Goal: Task Accomplishment & Management: Manage account settings

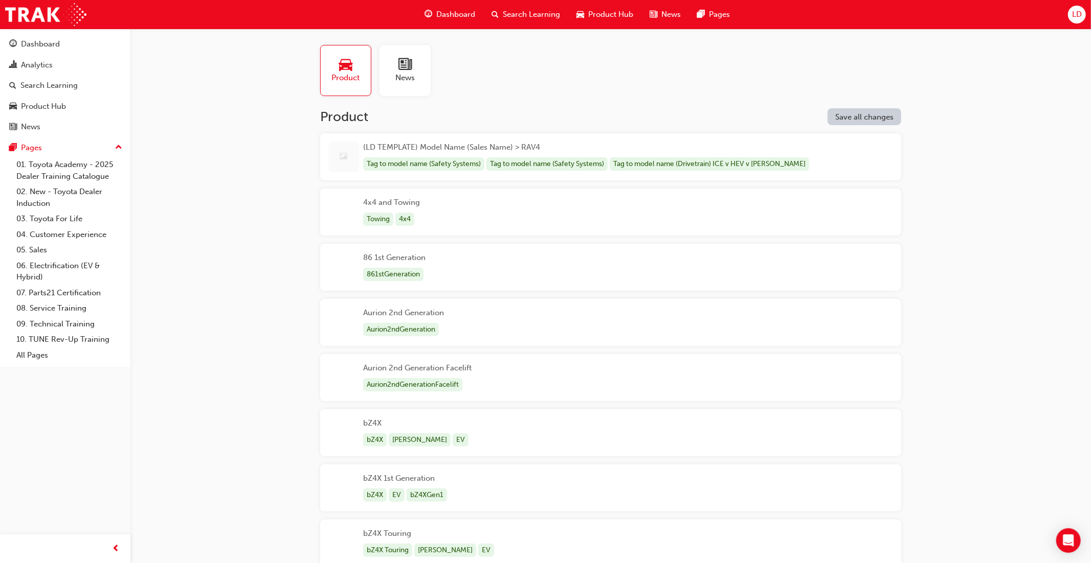
click at [603, 23] on div "Product Hub" at bounding box center [604, 14] width 73 height 21
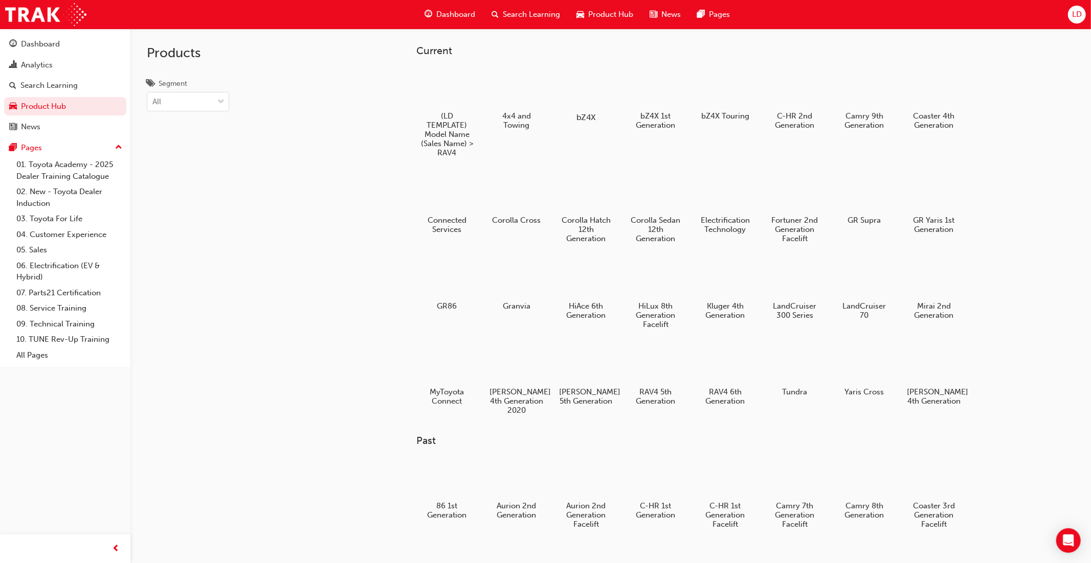
click at [595, 100] on div at bounding box center [585, 87] width 57 height 41
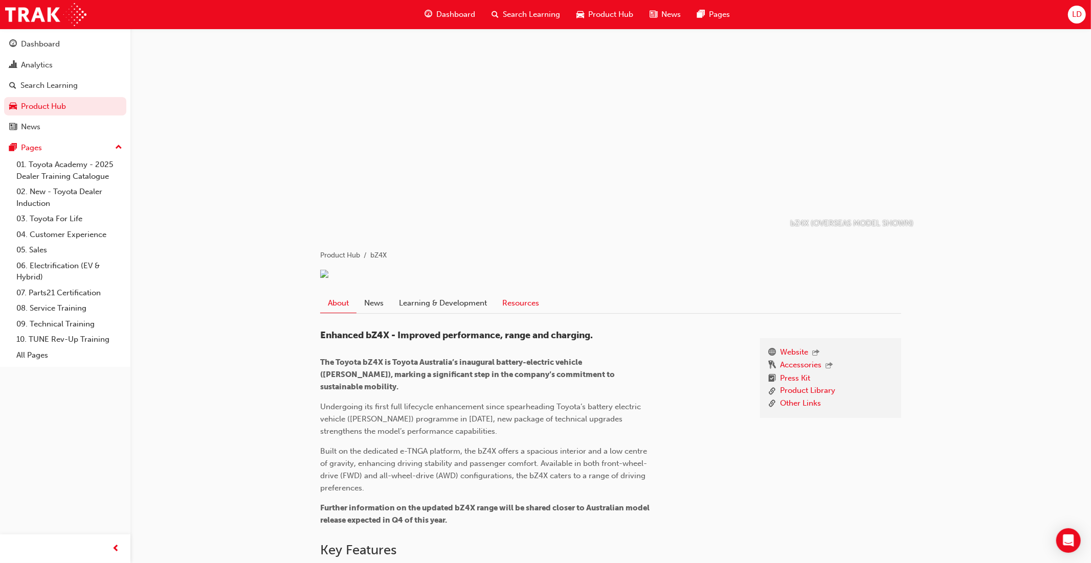
drag, startPoint x: 527, startPoint y: 318, endPoint x: 533, endPoint y: 319, distance: 6.2
click at [527, 313] on link "Resources" at bounding box center [520, 302] width 52 height 19
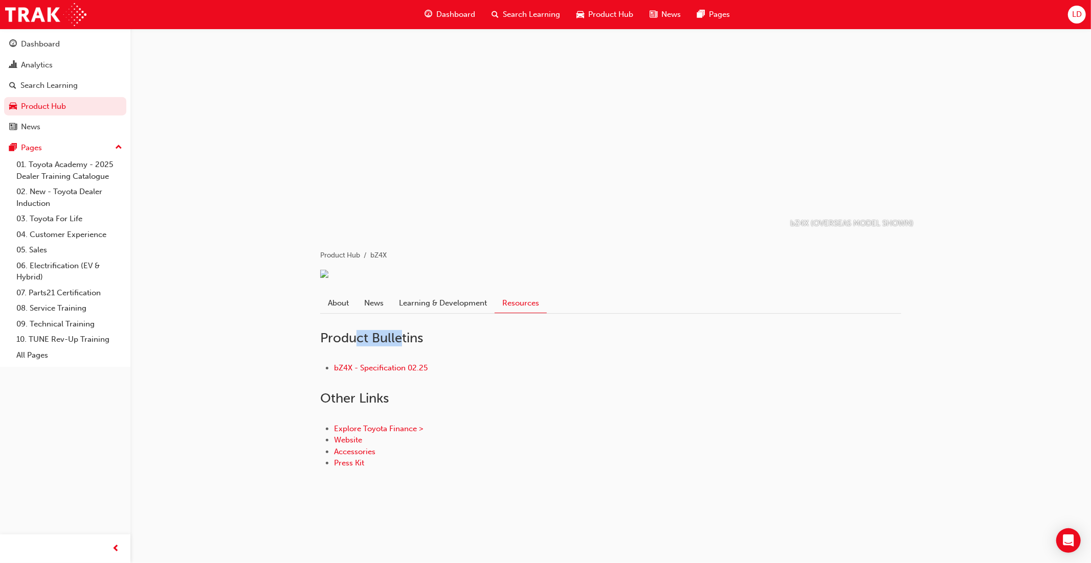
drag, startPoint x: 376, startPoint y: 348, endPoint x: 390, endPoint y: 351, distance: 14.8
click at [373, 347] on h2 "Product Bulletins" at bounding box center [610, 338] width 581 height 16
drag, startPoint x: 392, startPoint y: 344, endPoint x: 347, endPoint y: 350, distance: 44.8
click at [348, 345] on h2 "Product Bulletins" at bounding box center [610, 338] width 581 height 16
drag, startPoint x: 488, startPoint y: 381, endPoint x: 473, endPoint y: 377, distance: 15.3
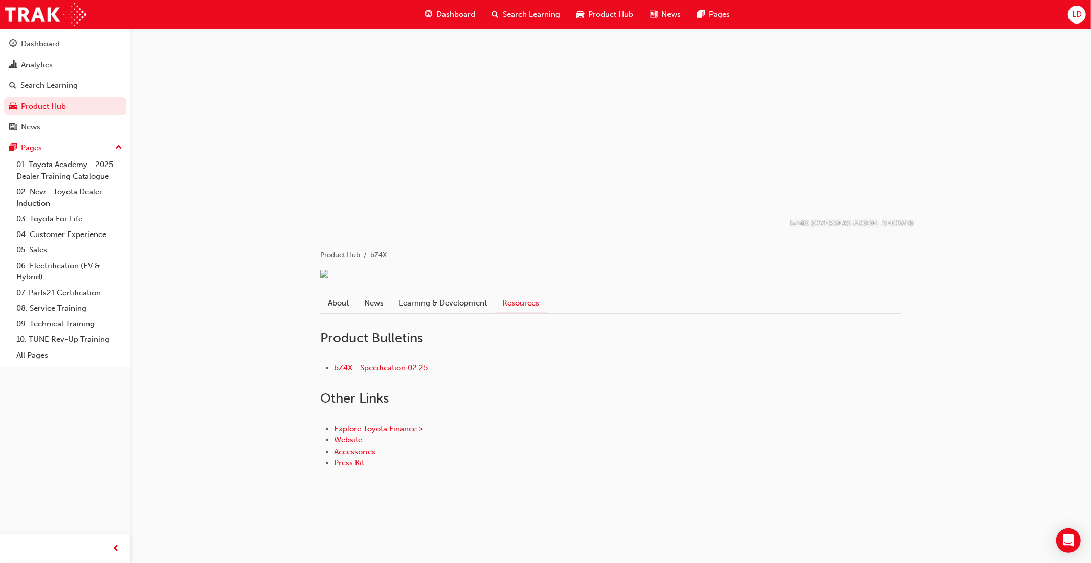
click at [488, 374] on li "bZ4X - Specification 02.25" at bounding box center [617, 368] width 567 height 12
drag, startPoint x: 419, startPoint y: 352, endPoint x: 332, endPoint y: 348, distance: 86.5
click at [332, 347] on h2 "Product Bulletins" at bounding box center [610, 338] width 581 height 16
click at [1077, 12] on span "LD" at bounding box center [1077, 15] width 10 height 12
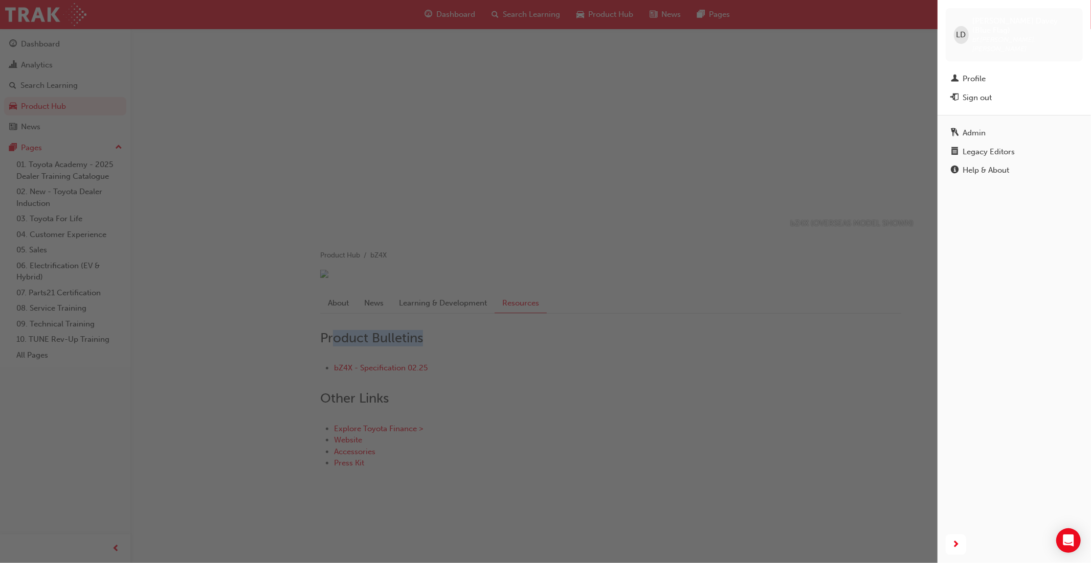
drag, startPoint x: 1003, startPoint y: 134, endPoint x: 961, endPoint y: 168, distance: 53.8
click at [1003, 146] on div "Legacy Editors" at bounding box center [988, 152] width 52 height 12
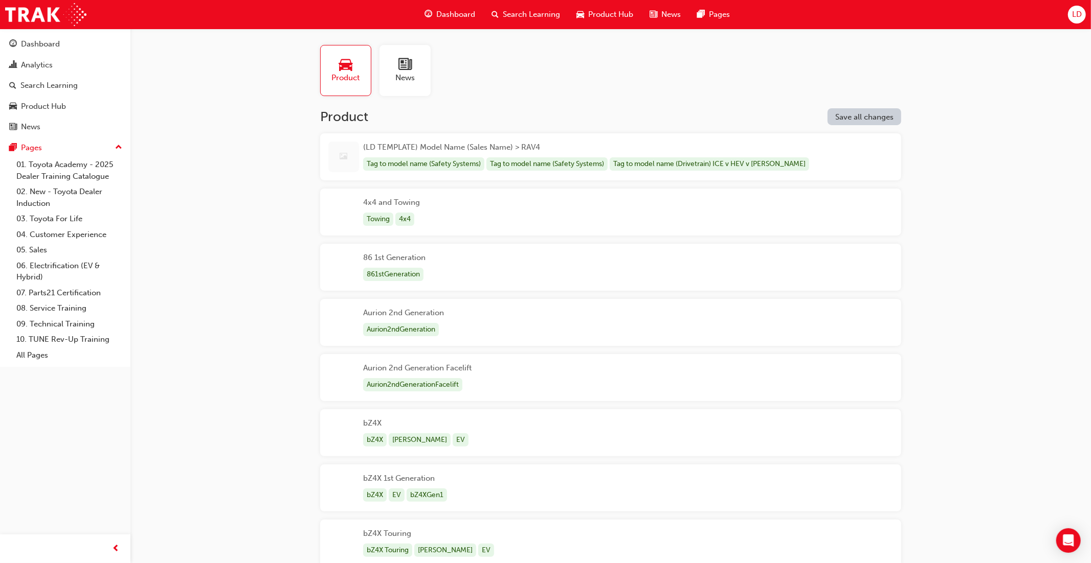
scroll to position [151, 0]
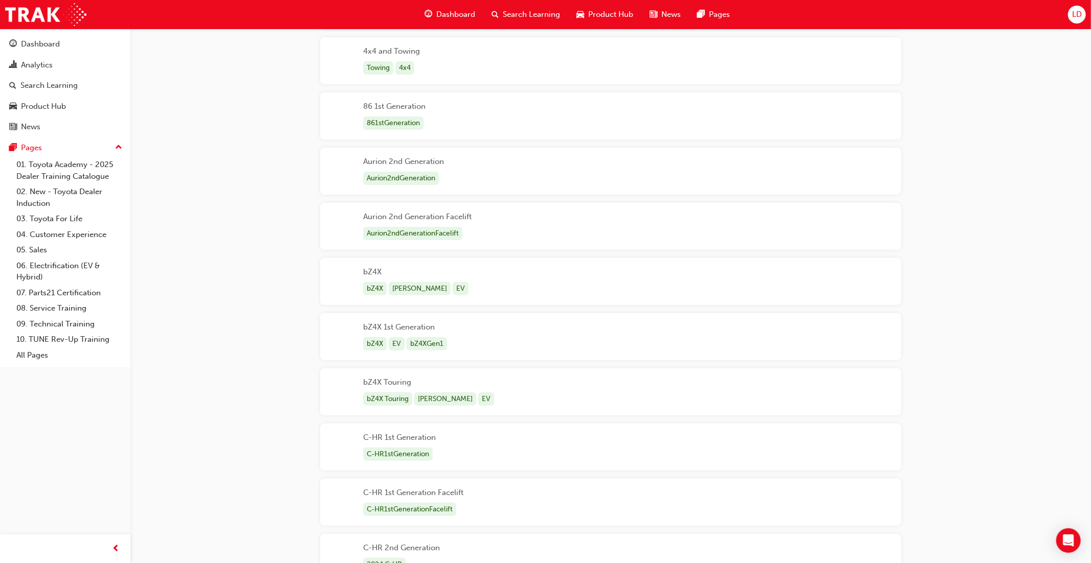
click at [519, 277] on div "bZ4X bZ4X [PERSON_NAME] EV" at bounding box center [610, 281] width 581 height 47
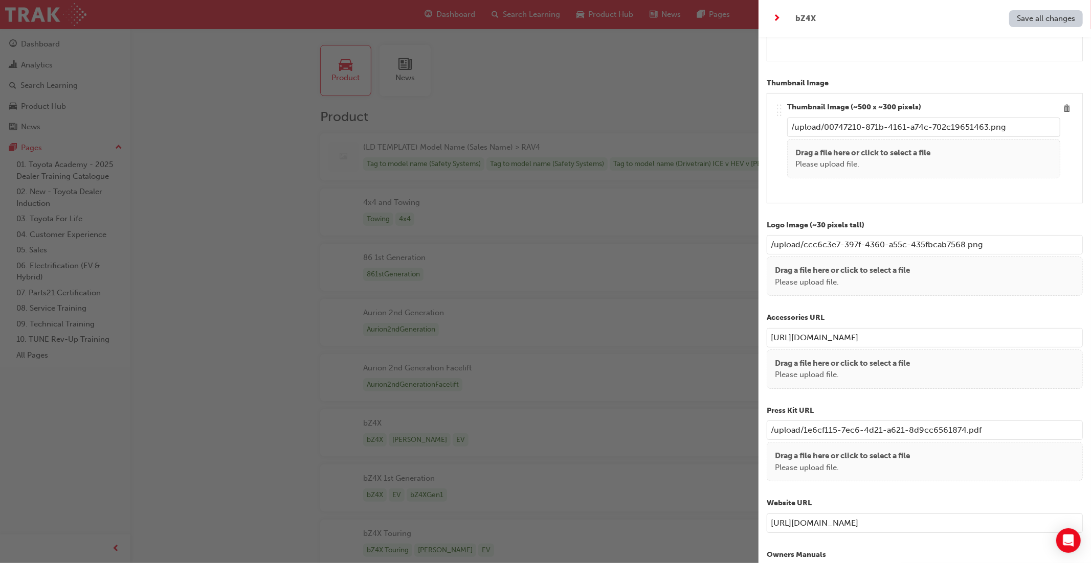
scroll to position [646, 0]
click at [597, 16] on div "button" at bounding box center [379, 281] width 758 height 563
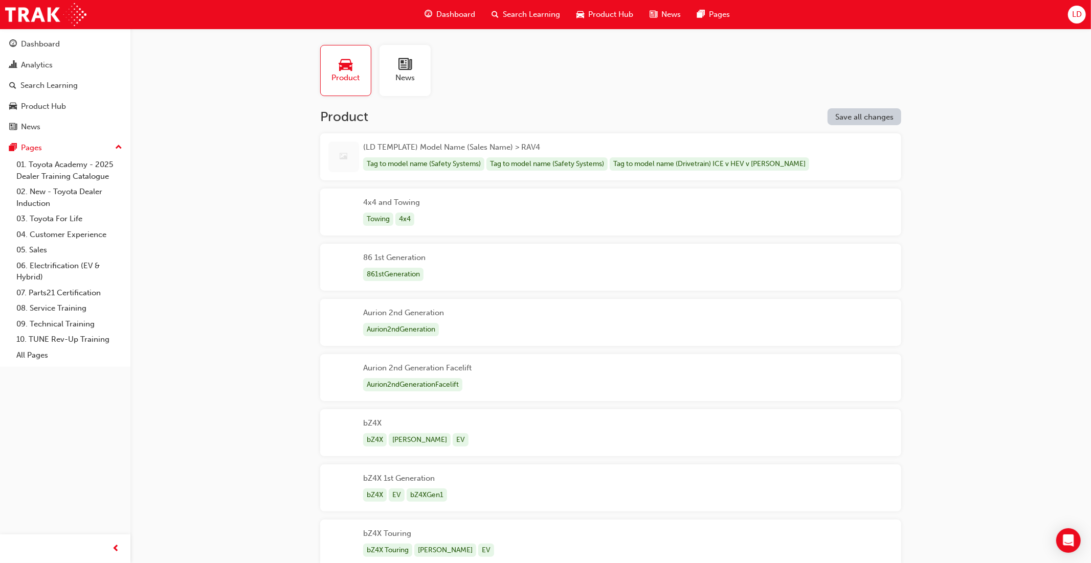
click at [600, 15] on span "Product Hub" at bounding box center [610, 15] width 45 height 12
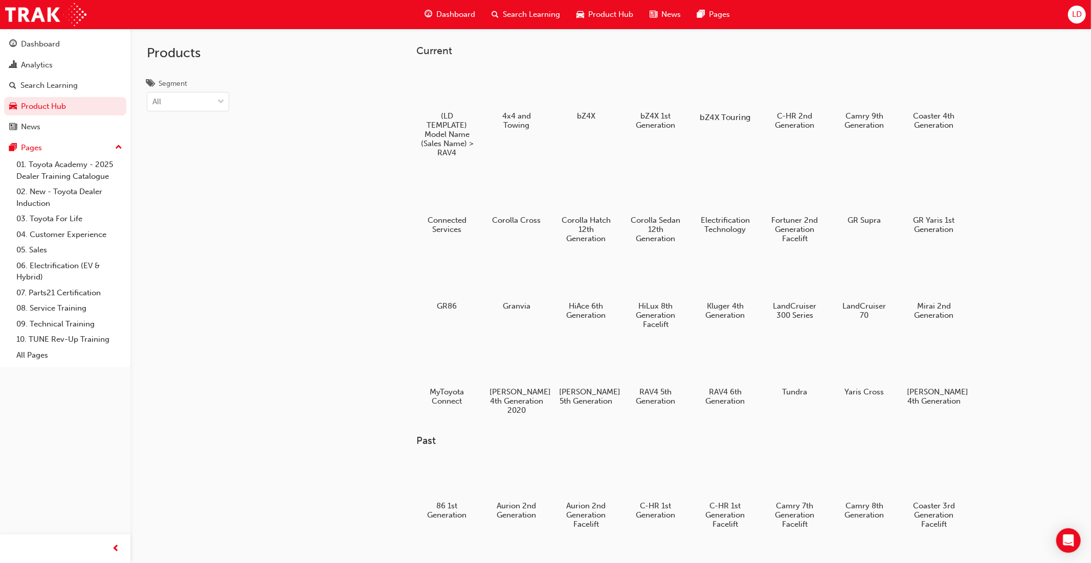
click at [714, 93] on div at bounding box center [724, 87] width 57 height 41
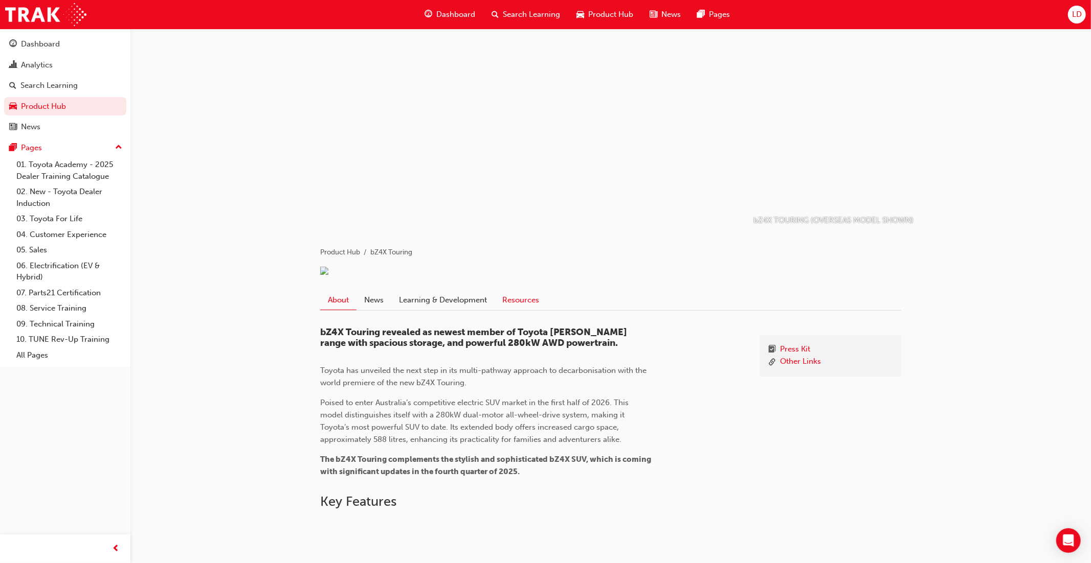
scroll to position [4, 0]
click at [532, 309] on link "Resources" at bounding box center [520, 299] width 52 height 19
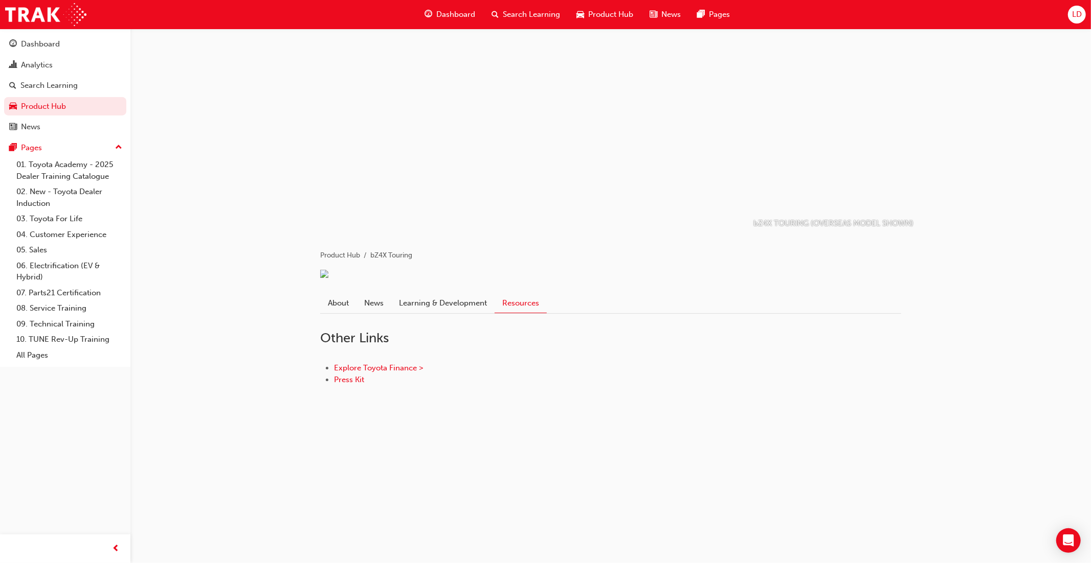
click at [595, 14] on span "Product Hub" at bounding box center [610, 15] width 45 height 12
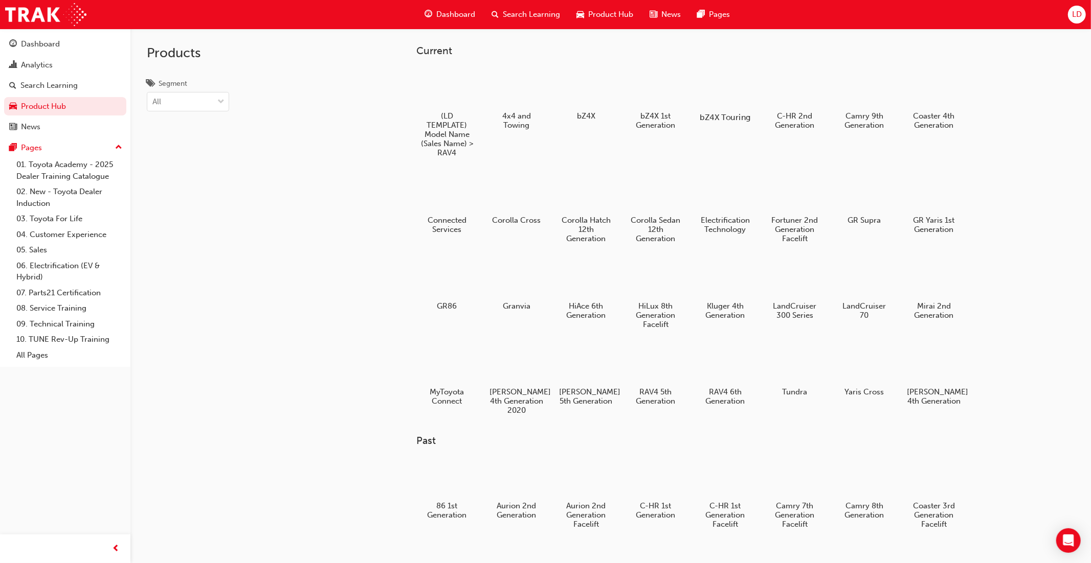
click at [729, 93] on div at bounding box center [724, 87] width 57 height 41
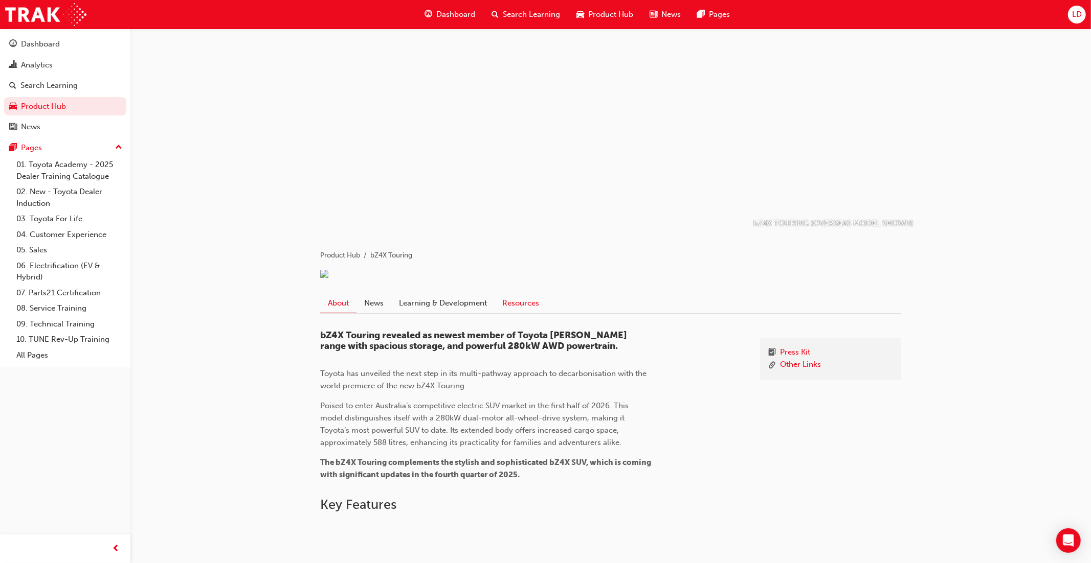
click at [522, 311] on link "Resources" at bounding box center [520, 302] width 52 height 19
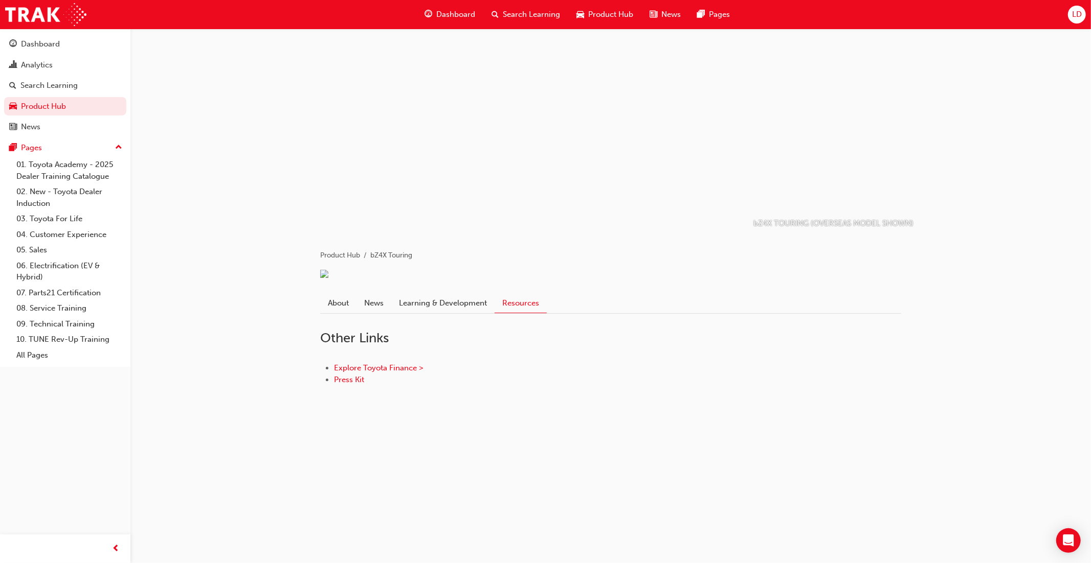
click at [610, 14] on span "Product Hub" at bounding box center [610, 15] width 45 height 12
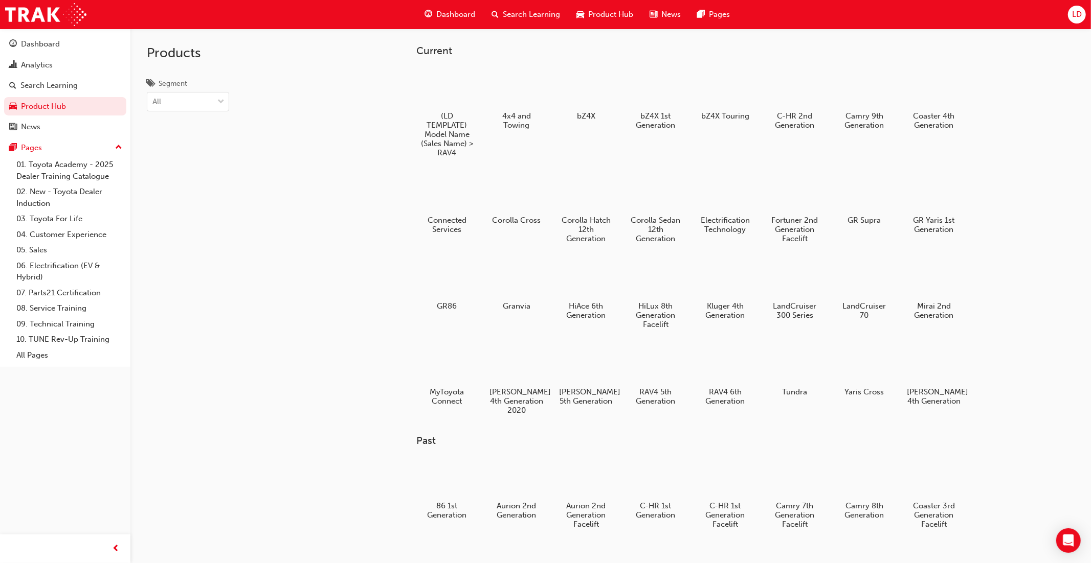
click at [653, 372] on div at bounding box center [655, 364] width 54 height 38
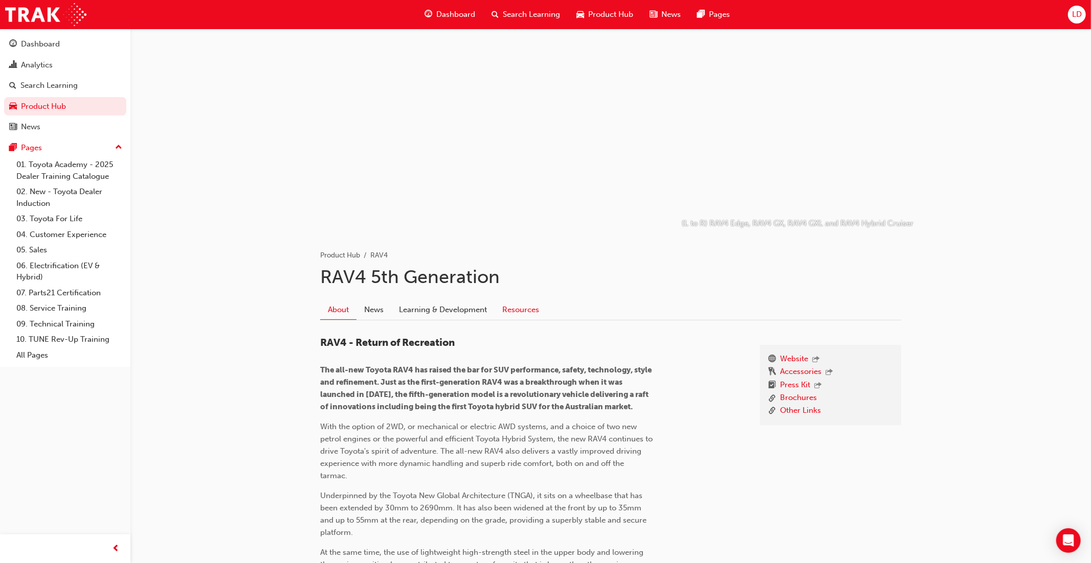
drag, startPoint x: 523, startPoint y: 313, endPoint x: 532, endPoint y: 313, distance: 9.2
click at [524, 313] on link "Resources" at bounding box center [520, 309] width 52 height 19
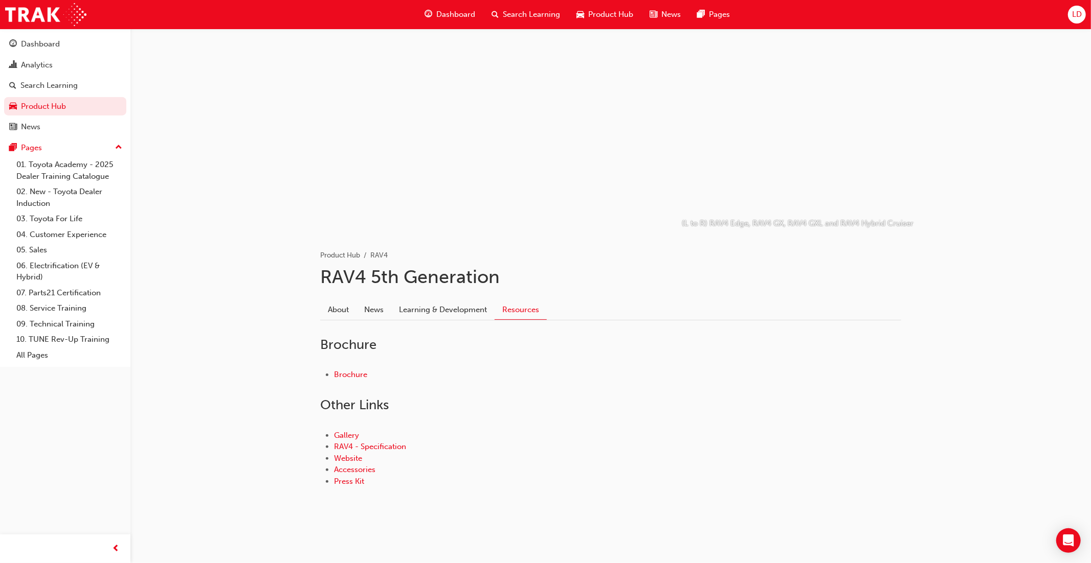
click at [715, 417] on div "Gallery RAV4 - Specification Website Accessories Press Kit" at bounding box center [610, 459] width 581 height 90
click at [742, 356] on div "Brochure" at bounding box center [610, 375] width 581 height 44
click at [1081, 15] on span "LD" at bounding box center [1077, 15] width 10 height 12
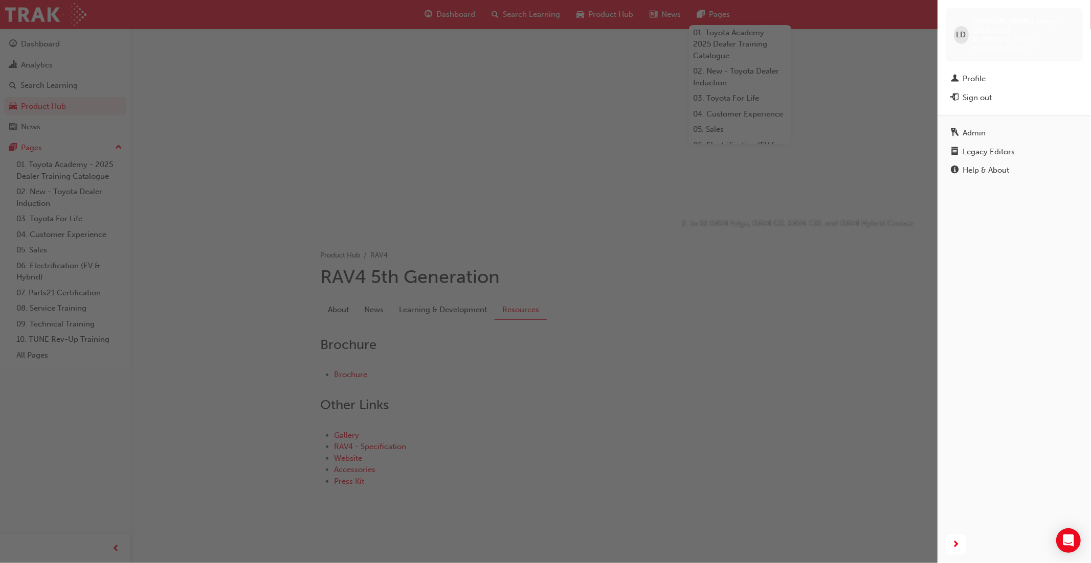
click at [1009, 146] on div "Legacy Editors" at bounding box center [988, 152] width 52 height 12
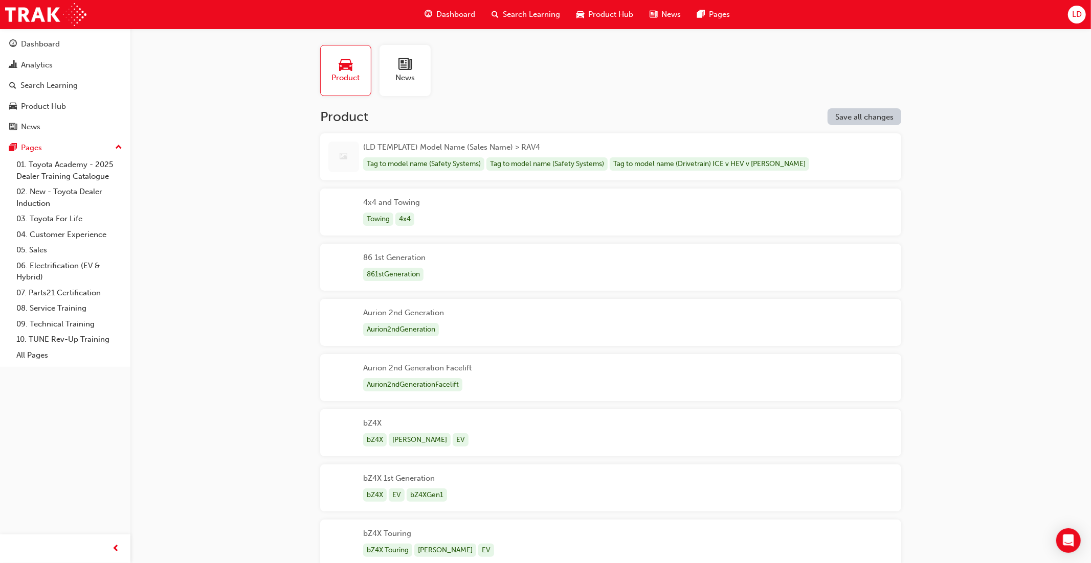
click at [410, 160] on div "Tag to model name (Safety Systems)" at bounding box center [423, 164] width 121 height 14
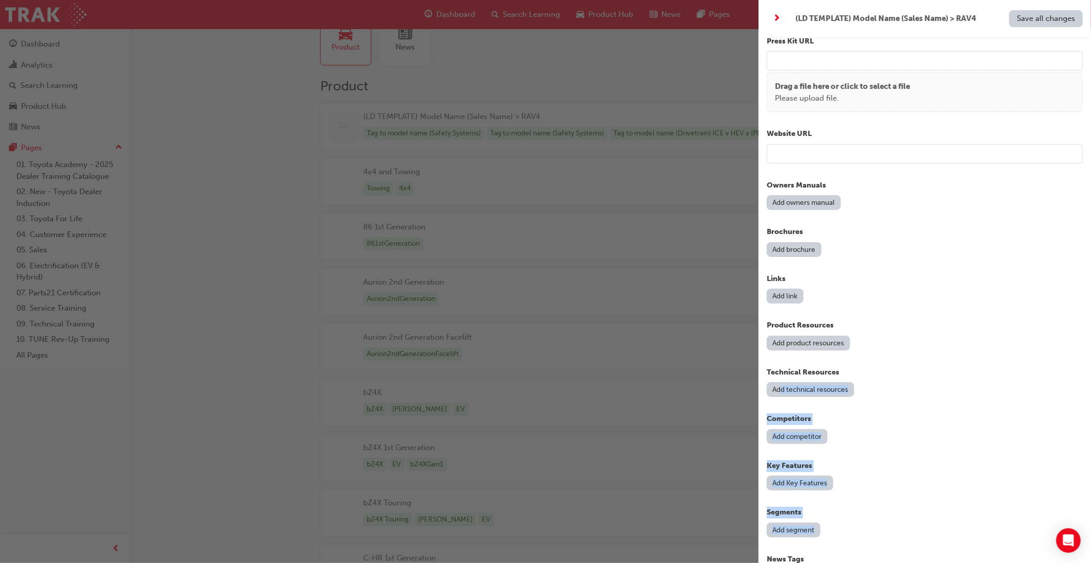
scroll to position [614, 0]
drag, startPoint x: 843, startPoint y: 527, endPoint x: 768, endPoint y: 185, distance: 350.0
click at [768, 185] on div "Name (LD TEMPLATE) Model Name (Sales Name) > RAV4 Model Name Launch Model > (Fa…" at bounding box center [924, 205] width 316 height 1530
copy div "Owners Manuals Add owners manual Brochures Add brochure Links Add link Product …"
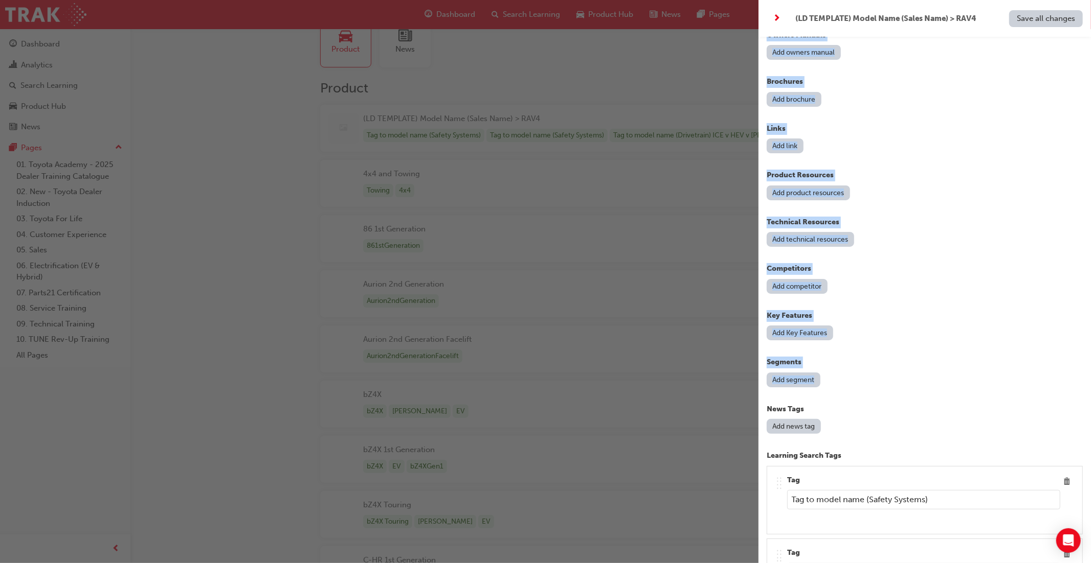
scroll to position [780, 0]
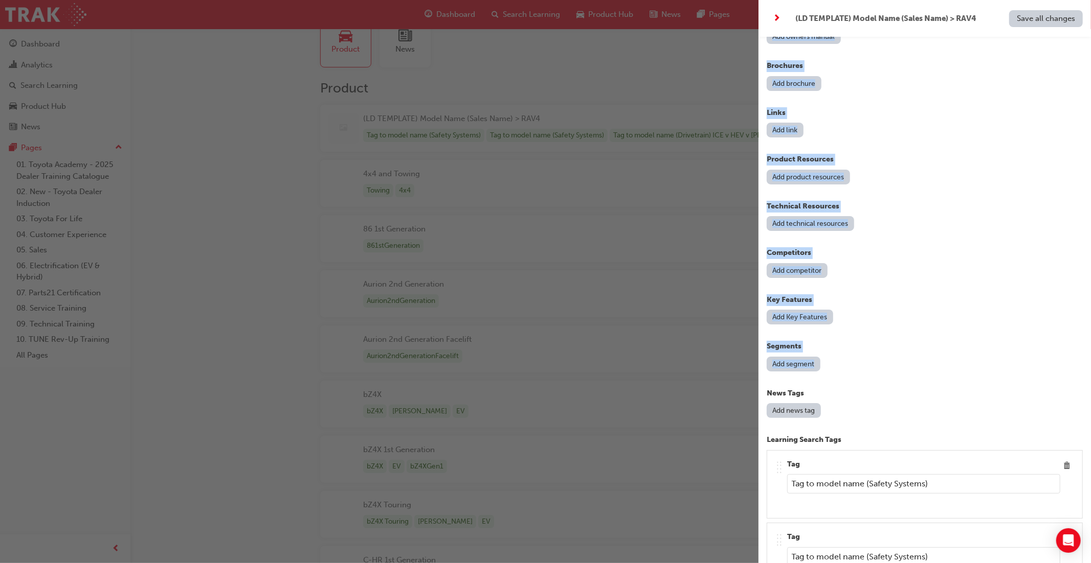
click at [899, 274] on div "Name (LD TEMPLATE) Model Name (Sales Name) > RAV4 Model Name Launch Model > (Fa…" at bounding box center [924, 38] width 316 height 1530
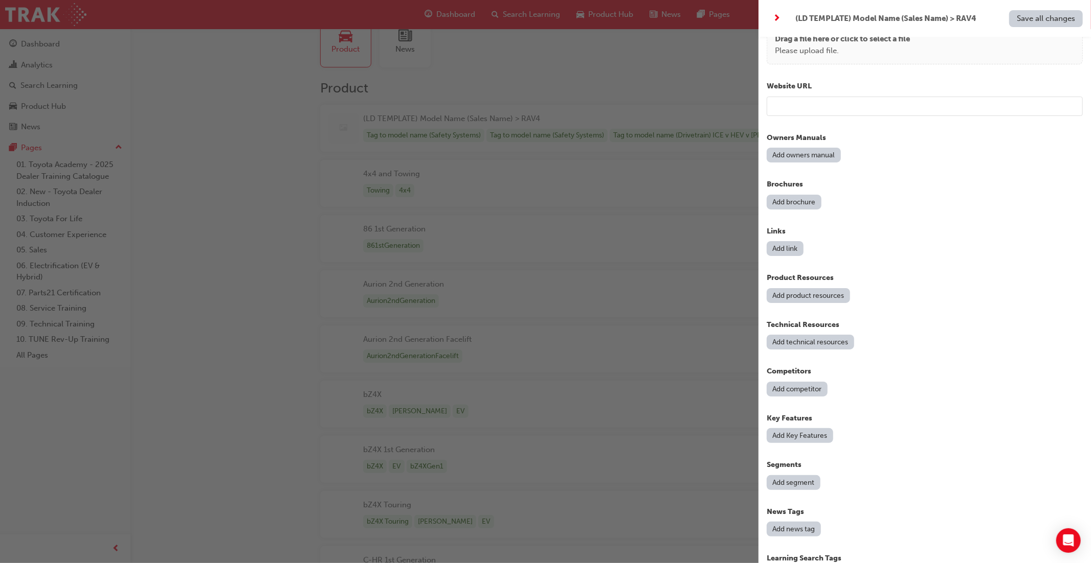
scroll to position [620, 0]
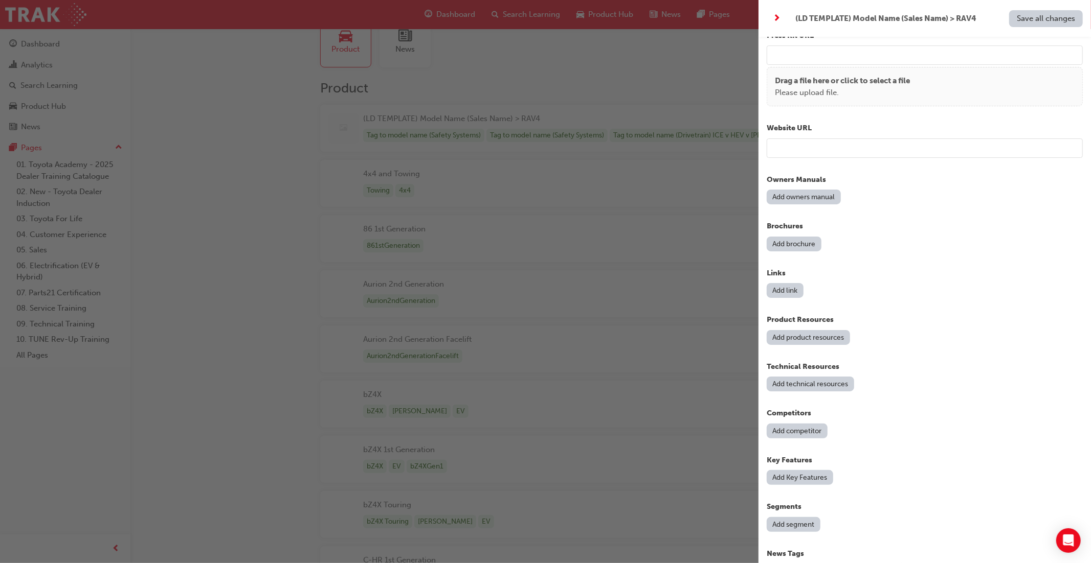
click at [803, 198] on button "Add owners manual" at bounding box center [803, 197] width 74 height 15
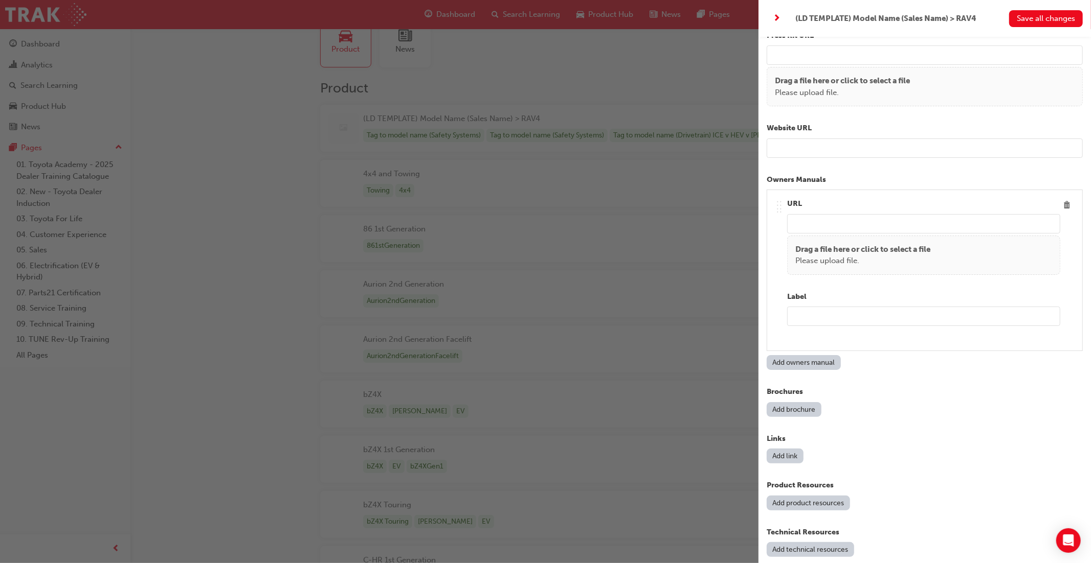
scroll to position [618, 0]
click at [826, 313] on input "text" at bounding box center [923, 318] width 273 height 19
type input "OWNERS MANUAL"
click at [797, 406] on button "Add brochure" at bounding box center [793, 411] width 55 height 15
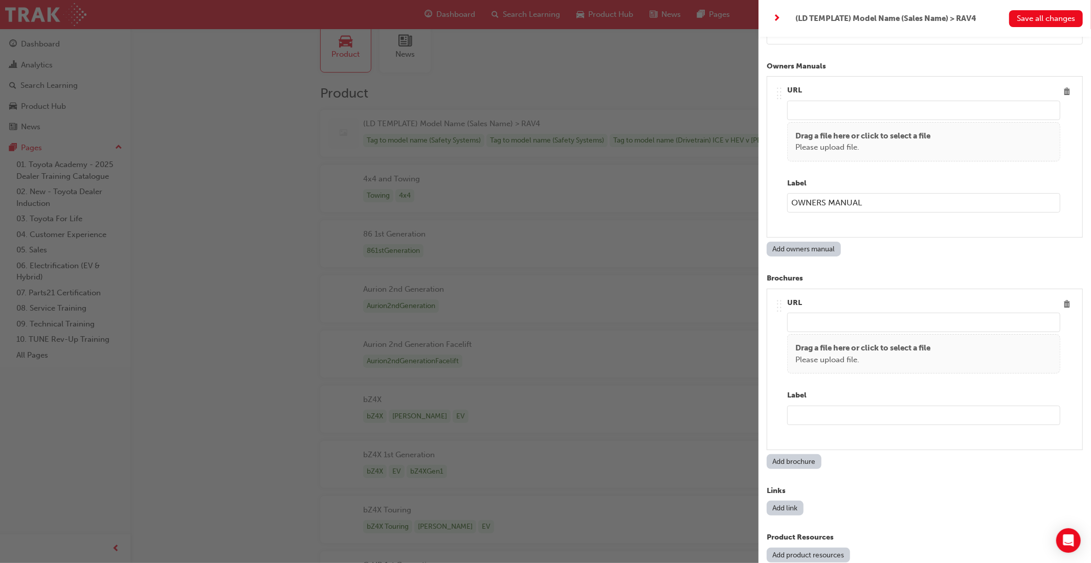
scroll to position [25, 0]
click at [818, 532] on p "Product Resources" at bounding box center [924, 538] width 316 height 12
click at [798, 409] on input "text" at bounding box center [923, 415] width 273 height 19
type input "BROCHURE"
click at [788, 502] on button "Add link" at bounding box center [784, 508] width 37 height 15
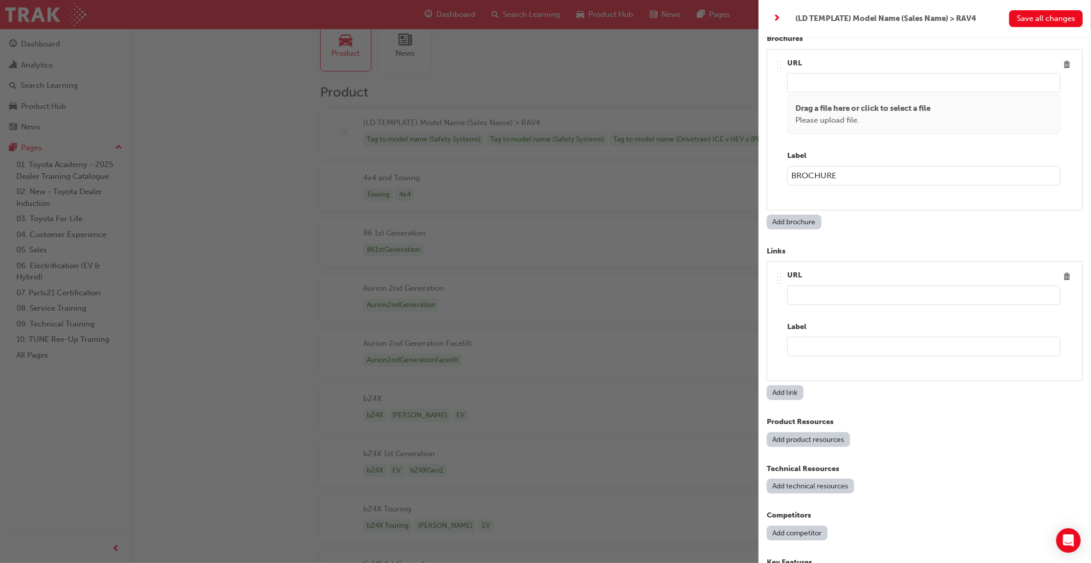
scroll to position [973, 0]
click at [803, 341] on input "text" at bounding box center [923, 345] width 273 height 19
type input "ADD LINK"
click at [796, 433] on button "Add product resources" at bounding box center [807, 439] width 83 height 15
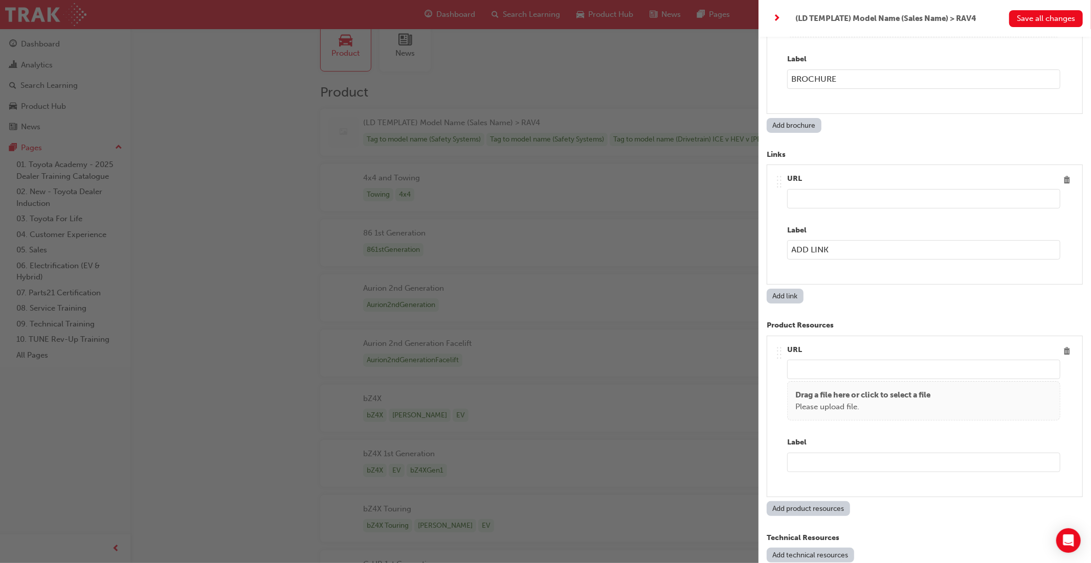
click at [818, 467] on input "text" at bounding box center [923, 462] width 273 height 19
click at [859, 460] on input "PRODUCT RESOYRCE" at bounding box center [923, 463] width 273 height 19
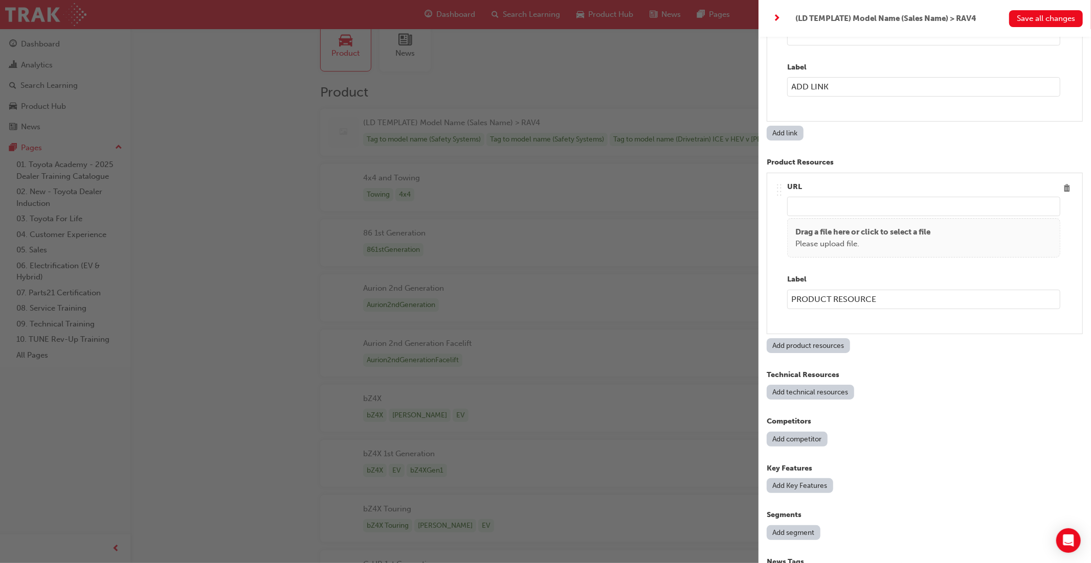
scroll to position [1422, 0]
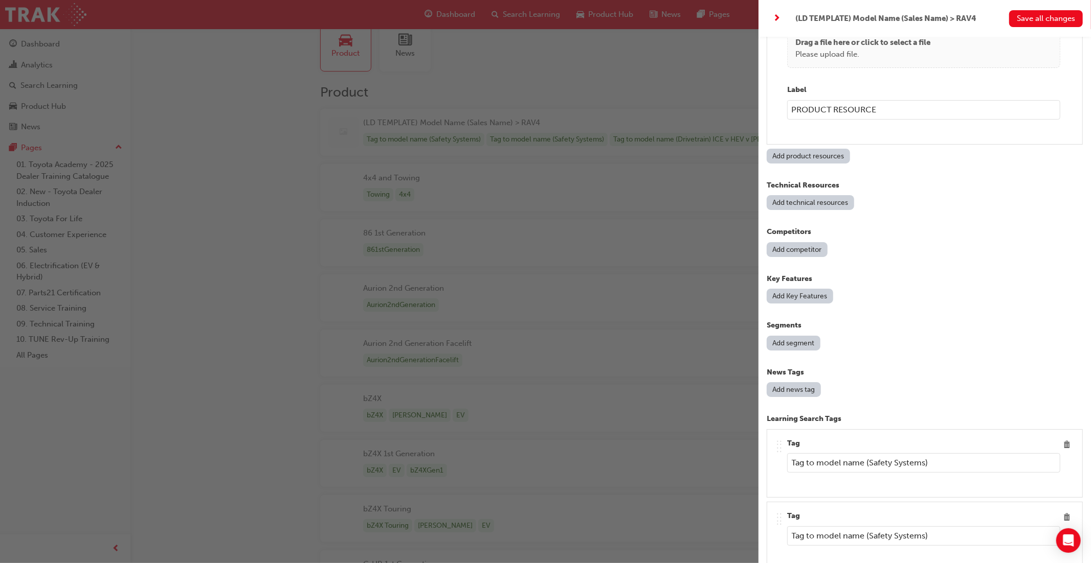
type input "PRODUCT RESOURCE"
click at [808, 198] on button "Add technical resources" at bounding box center [809, 202] width 87 height 15
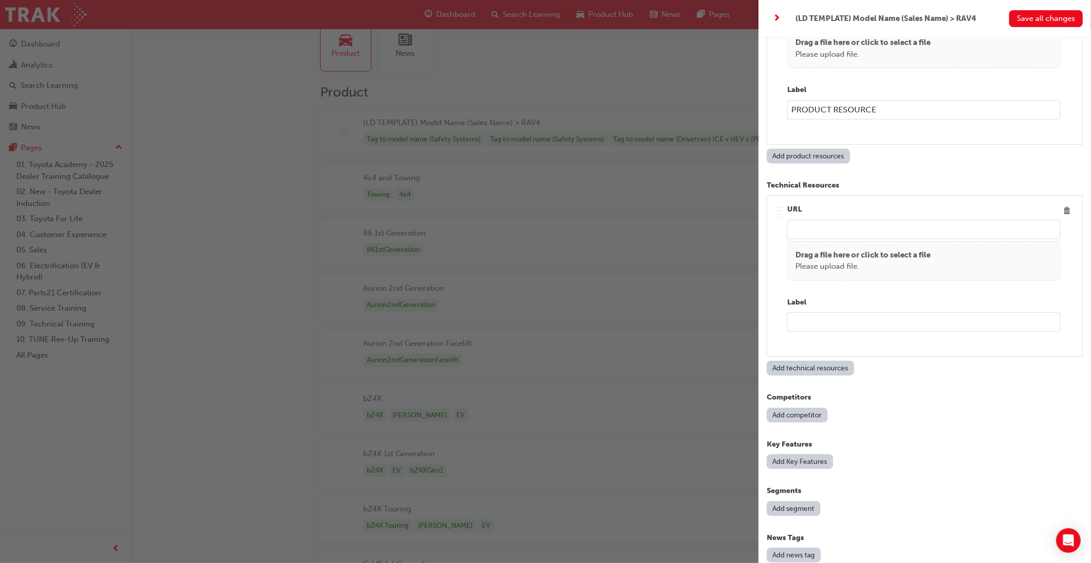
click at [816, 316] on input "text" at bounding box center [923, 321] width 273 height 19
type input "TECH RESOURCE"
click at [806, 411] on button "Add competitor" at bounding box center [796, 415] width 61 height 15
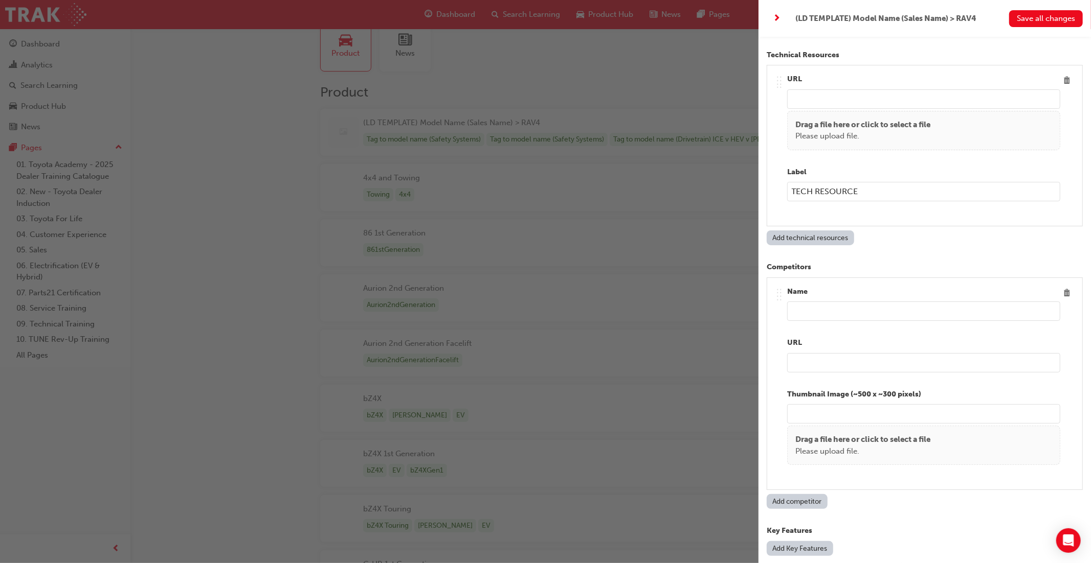
scroll to position [1553, 0]
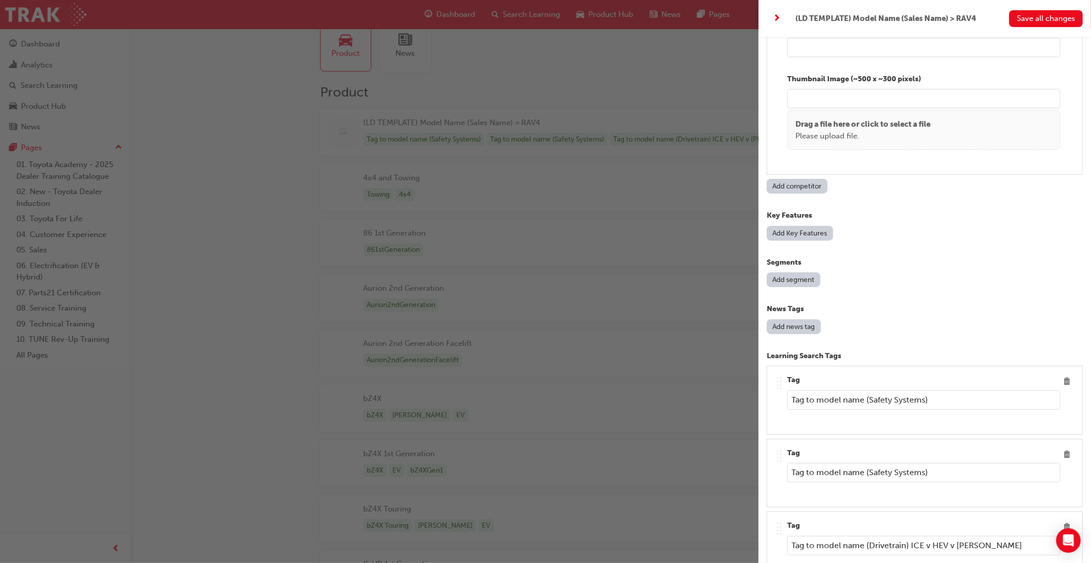
click at [802, 226] on button "Add Key Features" at bounding box center [799, 233] width 66 height 15
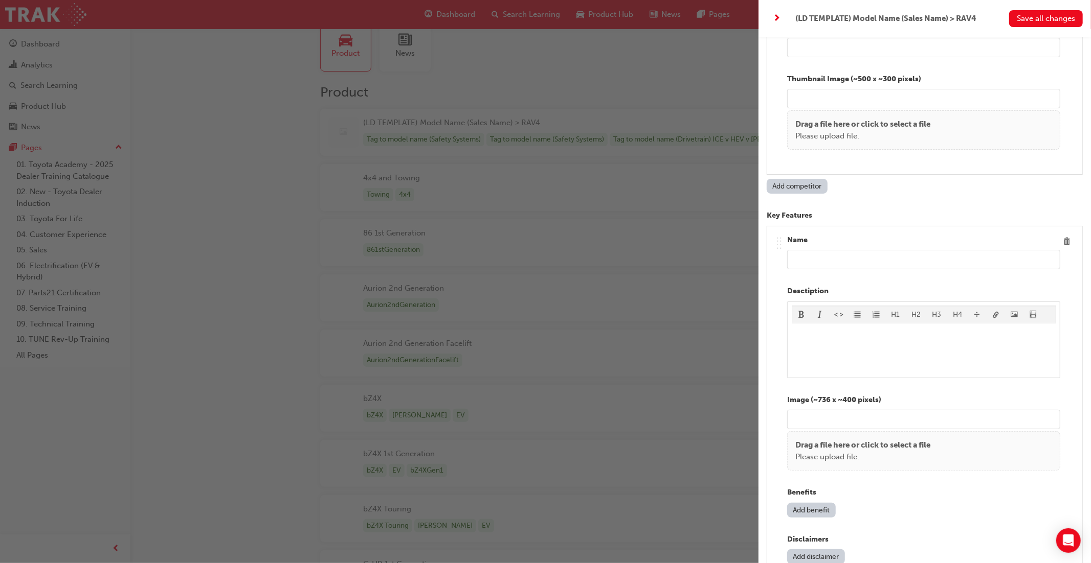
scroll to position [1868, 0]
click at [812, 260] on input "text" at bounding box center [923, 260] width 273 height 19
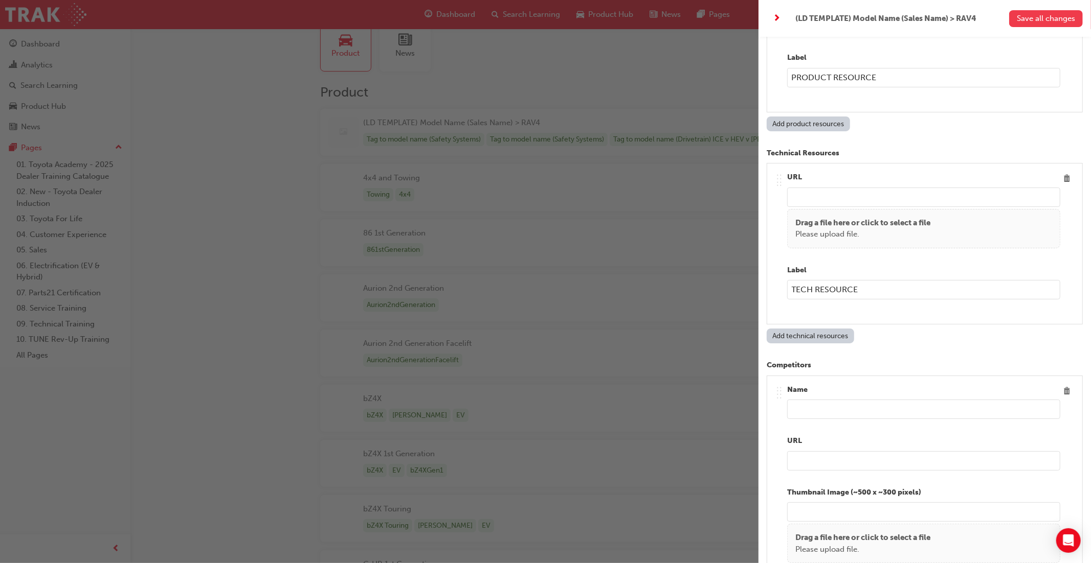
type input "KSF 1"
click at [1033, 17] on span "Save all changes" at bounding box center [1045, 18] width 58 height 9
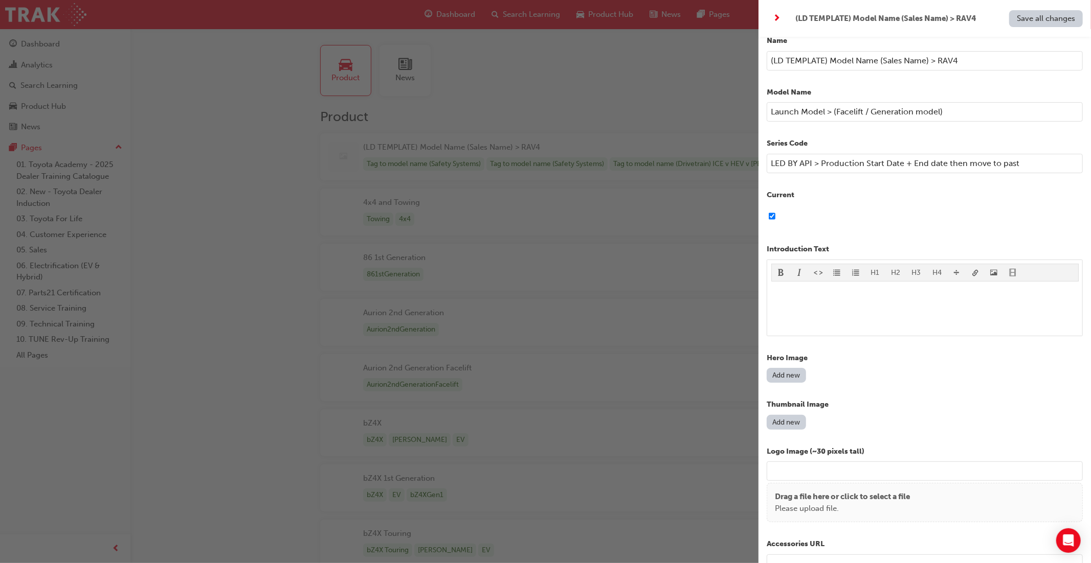
scroll to position [17, 0]
click at [600, 107] on div "button" at bounding box center [379, 281] width 758 height 563
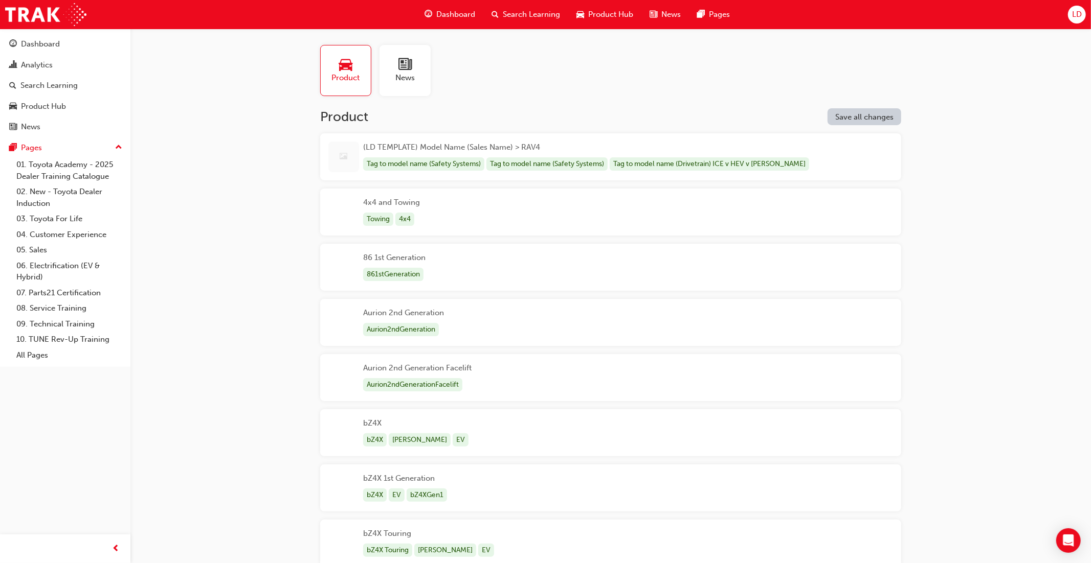
click at [603, 18] on span "Product Hub" at bounding box center [610, 15] width 45 height 12
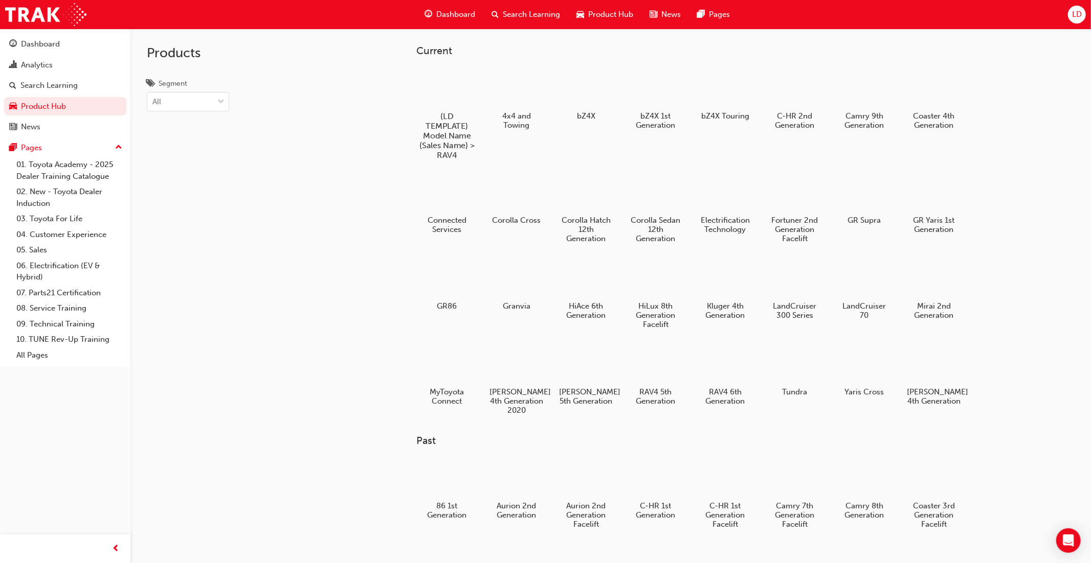
click at [448, 111] on h5 "(LD TEMPLATE) Model Name (Sales Name) > RAV4" at bounding box center [446, 135] width 57 height 49
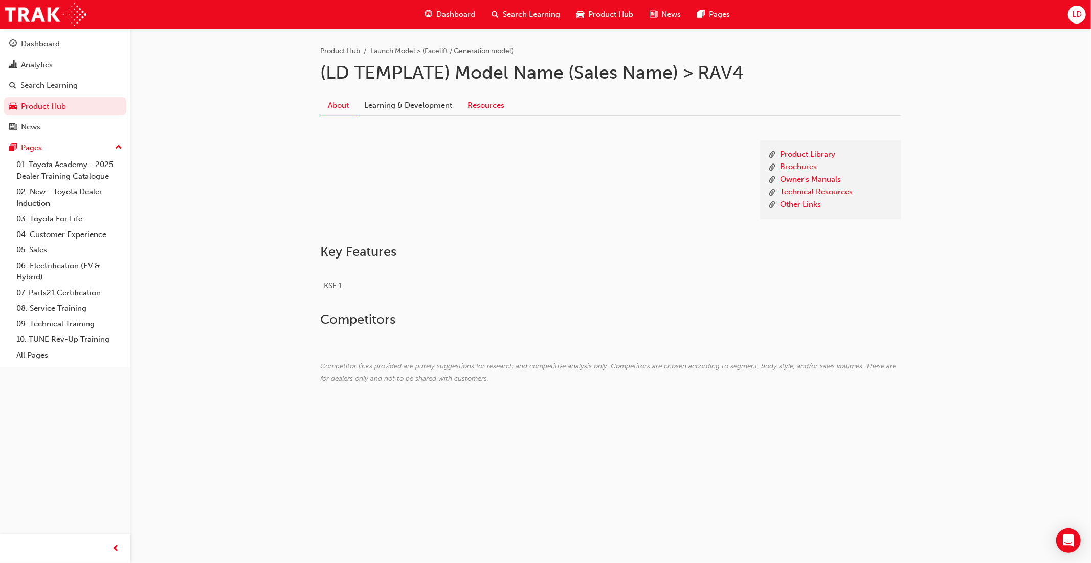
click at [484, 105] on link "Resources" at bounding box center [486, 105] width 52 height 19
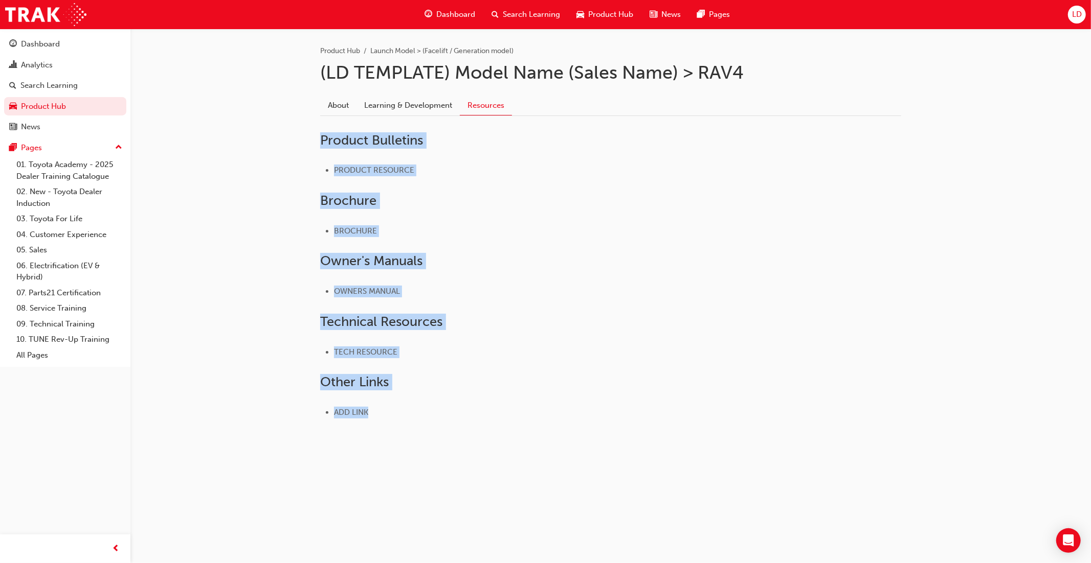
drag, startPoint x: 379, startPoint y: 416, endPoint x: 320, endPoint y: 136, distance: 286.4
click at [320, 133] on div "Product Bulletins PRODUCT RESOURCE Brochure BROCHURE Owner ' s Manuals OWNERS M…" at bounding box center [610, 279] width 581 height 311
copy div "Product Bulletins PRODUCT RESOURCE Brochure BROCHURE Owner ' s Manuals OWNERS M…"
click at [1077, 18] on span "LD" at bounding box center [1077, 15] width 10 height 12
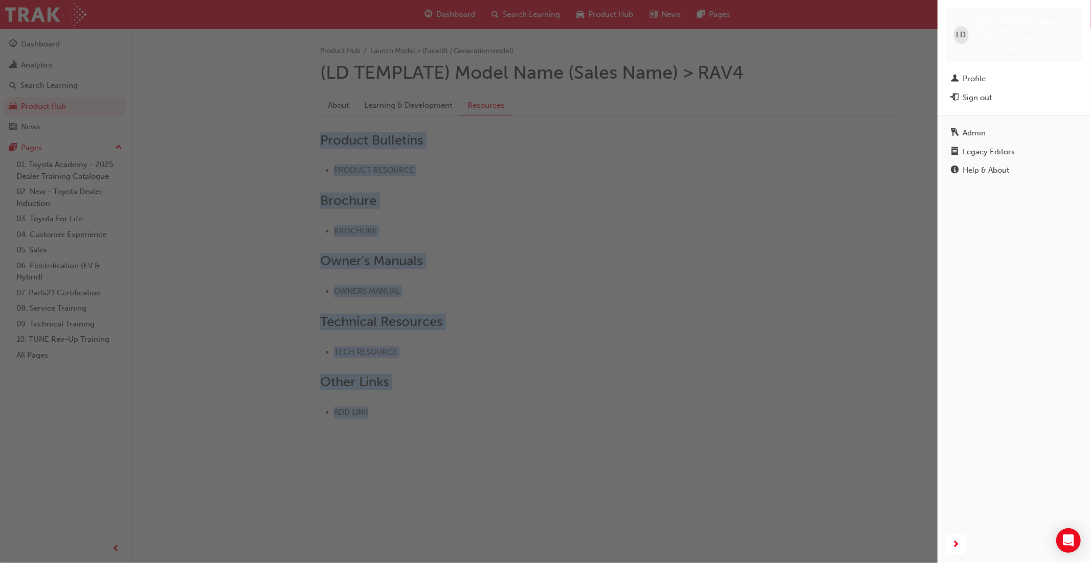
click at [988, 146] on div "Legacy Editors" at bounding box center [988, 152] width 52 height 12
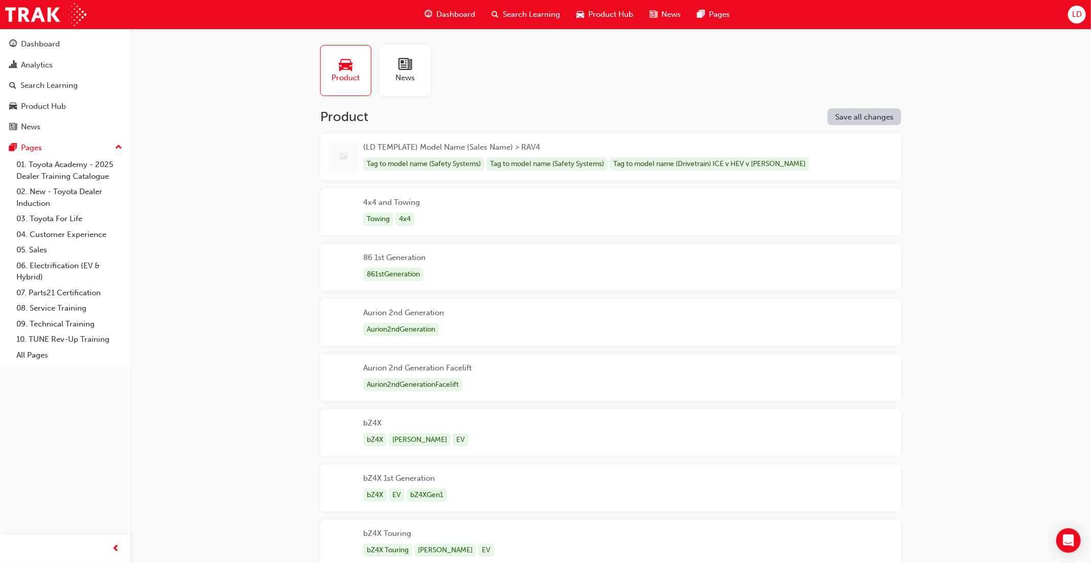
click at [657, 154] on div "(LD TEMPLATE) Model Name (Sales Name) > RAV4 Tag to model name (Safety Systems)…" at bounding box center [587, 157] width 448 height 31
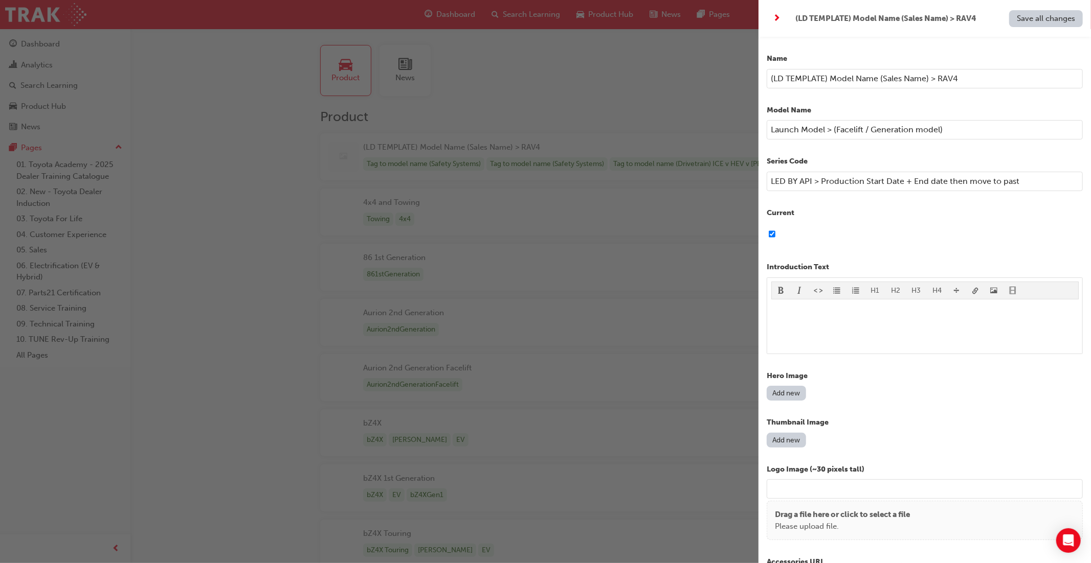
click at [762, 57] on div "Name (LD TEMPLATE) Model Name (Sales Name) > RAV4 Model Name Launch Model > (Fa…" at bounding box center [924, 318] width 332 height 563
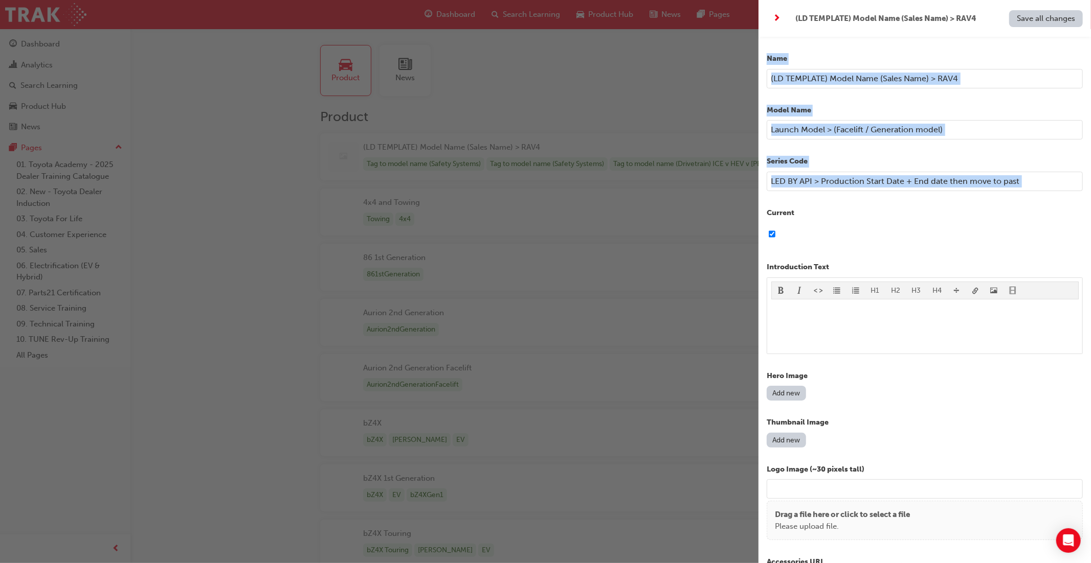
drag, startPoint x: 763, startPoint y: 57, endPoint x: 874, endPoint y: 203, distance: 184.0
click at [874, 206] on div "Name (LD TEMPLATE) Model Name (Sales Name) > RAV4 Model Name Launch Model > (Fa…" at bounding box center [924, 318] width 332 height 563
copy div "Name Model Name Series Code"
click at [529, 272] on div "button" at bounding box center [379, 281] width 758 height 563
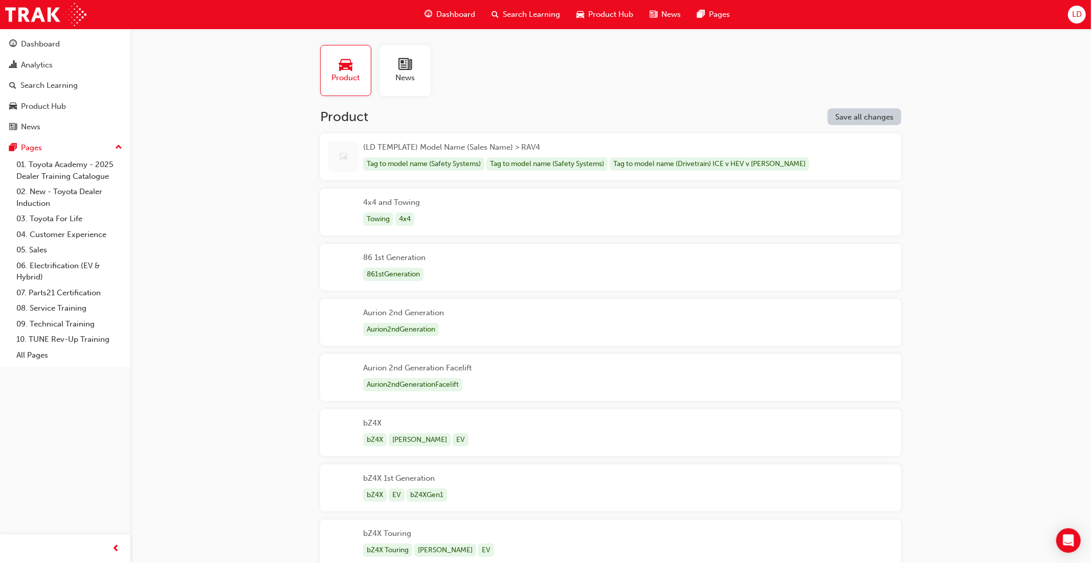
click at [609, 12] on span "Product Hub" at bounding box center [610, 15] width 45 height 12
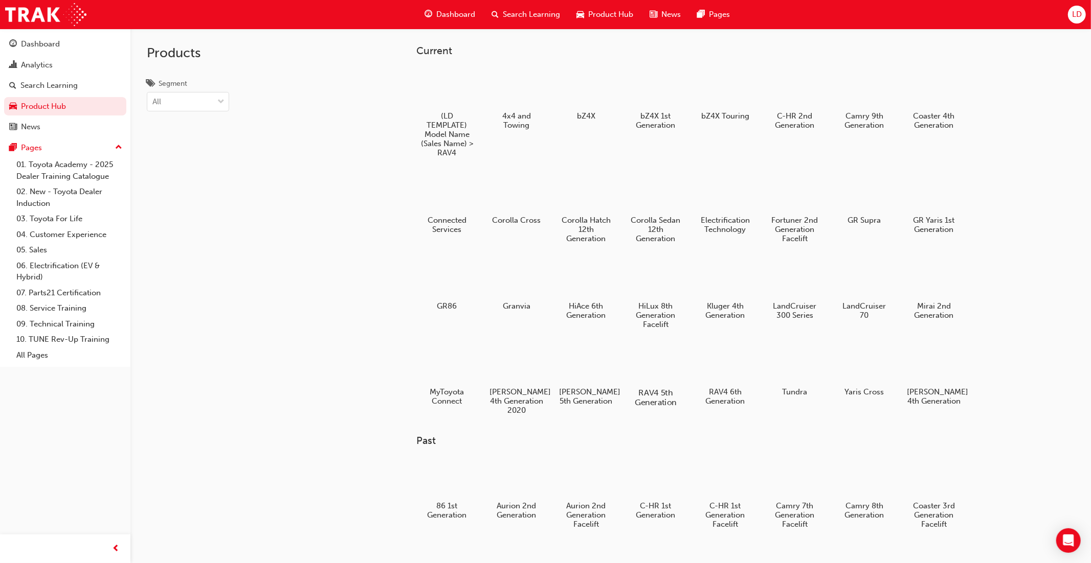
click at [659, 374] on div at bounding box center [655, 363] width 57 height 41
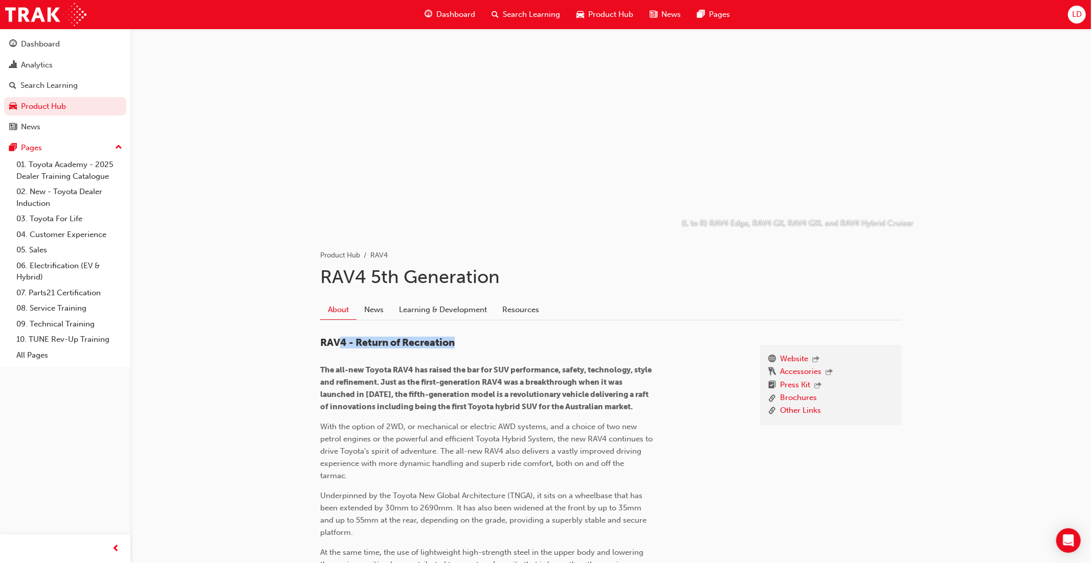
drag, startPoint x: 466, startPoint y: 345, endPoint x: 371, endPoint y: 320, distance: 98.3
click at [343, 342] on h3 "RAV4 - Return of Recreation" at bounding box center [486, 343] width 332 height 12
click at [416, 278] on h1 "RAV4 5th Generation" at bounding box center [610, 277] width 581 height 22
click at [1078, 14] on span "LD" at bounding box center [1077, 15] width 10 height 12
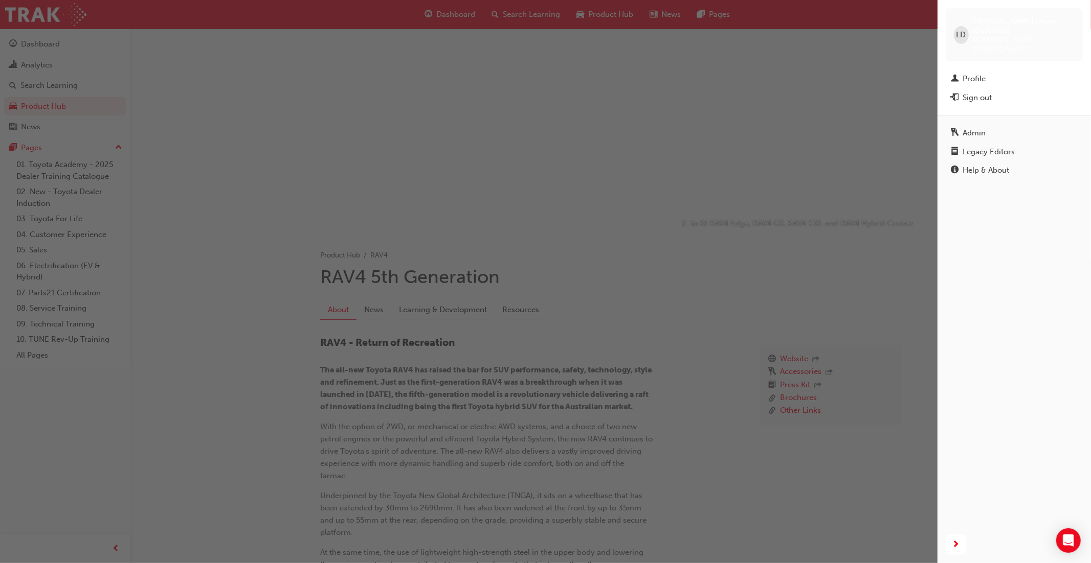
click at [974, 146] on div "Legacy Editors" at bounding box center [988, 152] width 52 height 12
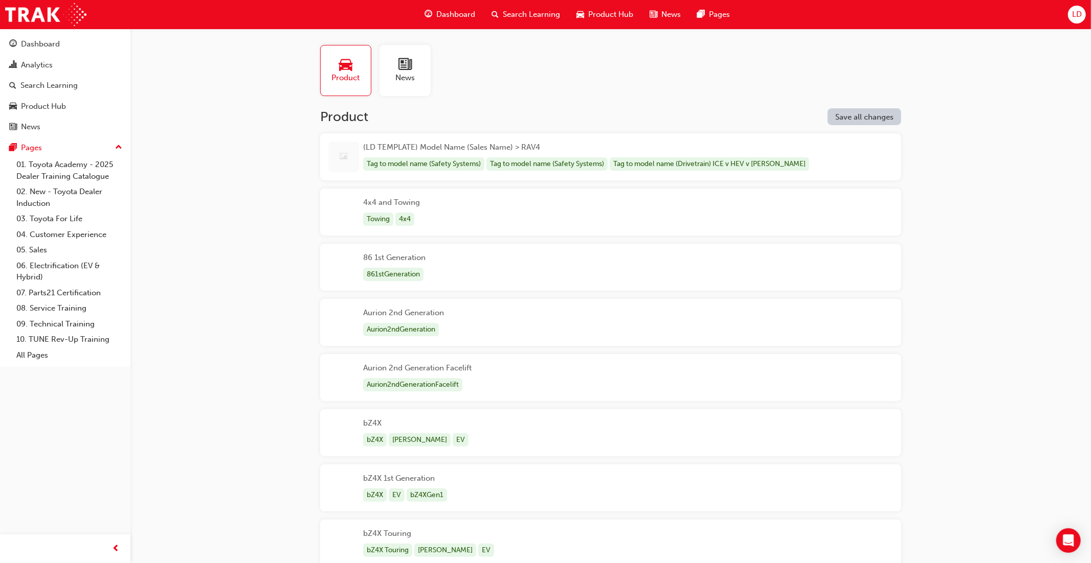
click at [425, 165] on div "Tag to model name (Safety Systems)" at bounding box center [423, 164] width 121 height 14
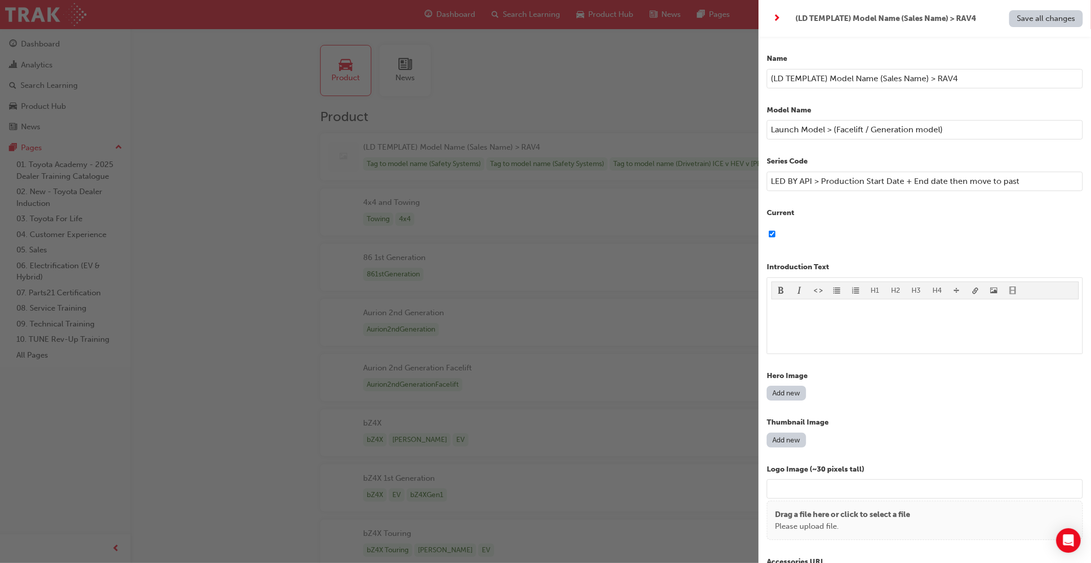
click at [470, 191] on div "button" at bounding box center [379, 281] width 758 height 563
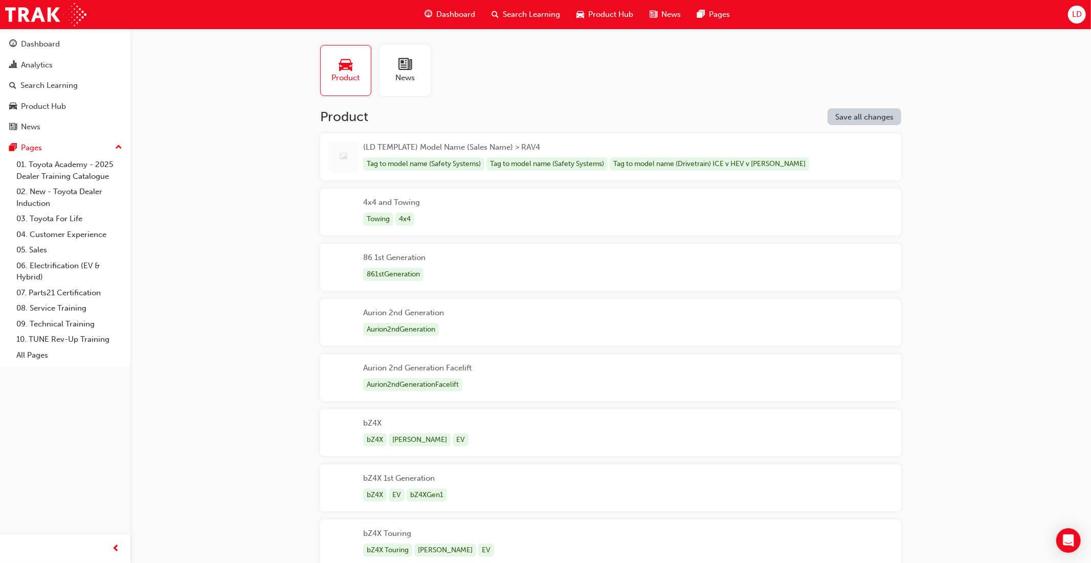
click at [494, 151] on div "(LD TEMPLATE) Model Name (Sales Name) > RAV4 Tag to model name (Safety Systems)…" at bounding box center [587, 157] width 448 height 31
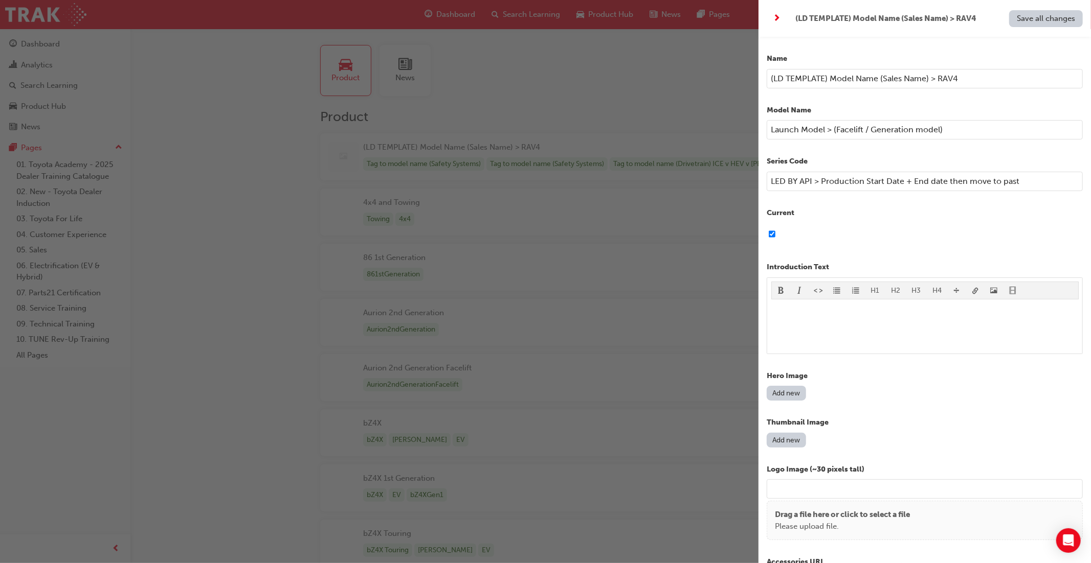
click at [501, 214] on div "button" at bounding box center [379, 281] width 758 height 563
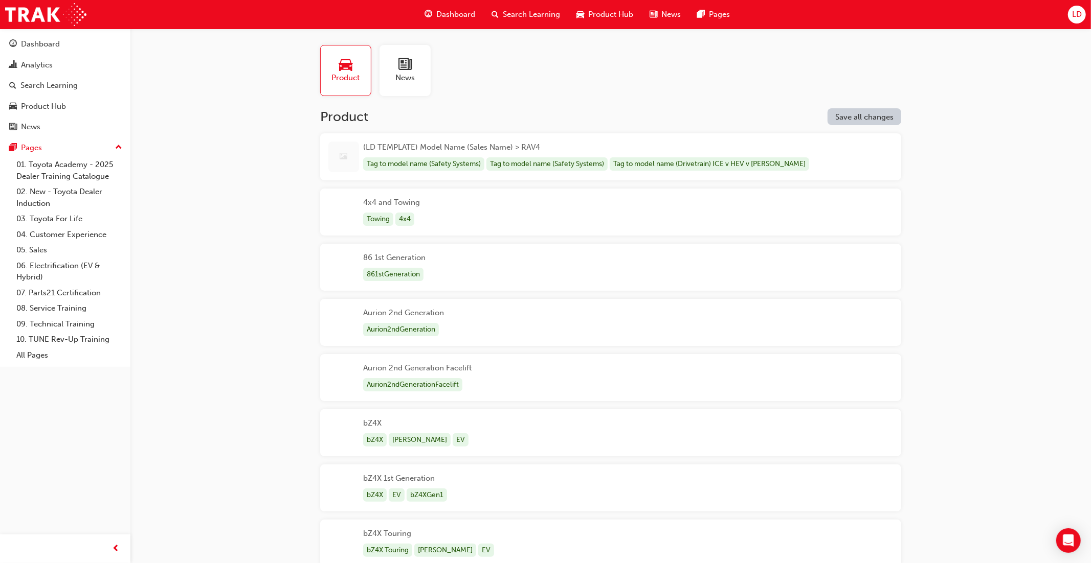
click at [603, 18] on span "Product Hub" at bounding box center [610, 15] width 45 height 12
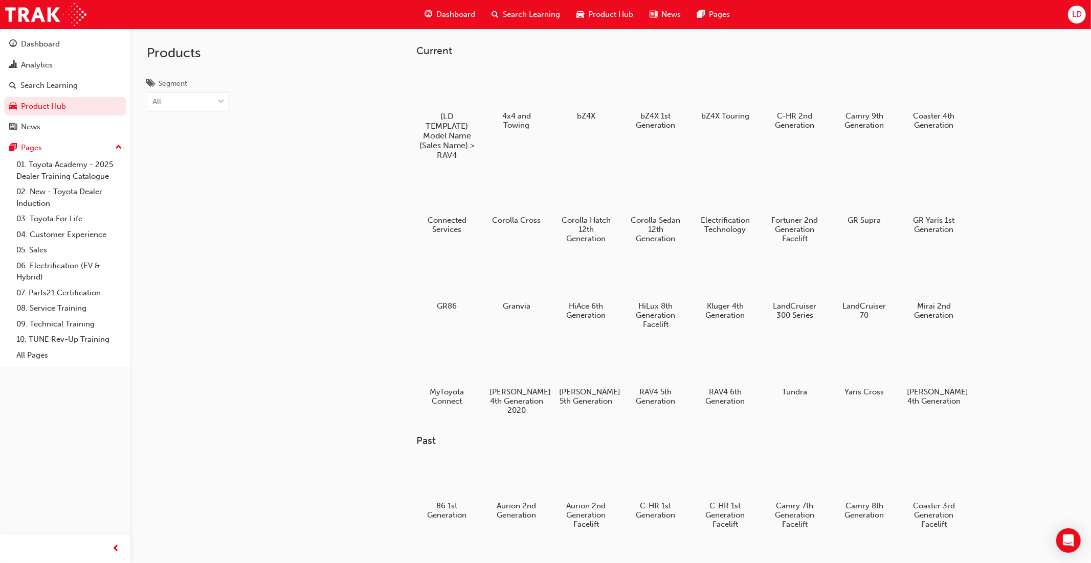
click at [448, 115] on h5 "(LD TEMPLATE) Model Name (Sales Name) > RAV4" at bounding box center [446, 135] width 57 height 49
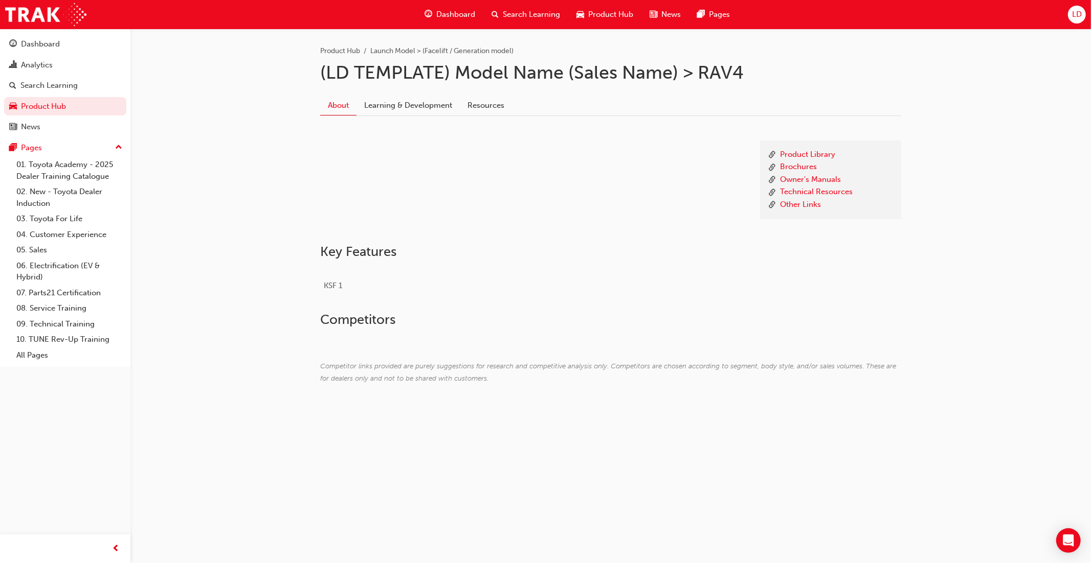
click at [1077, 13] on span "LD" at bounding box center [1077, 15] width 10 height 12
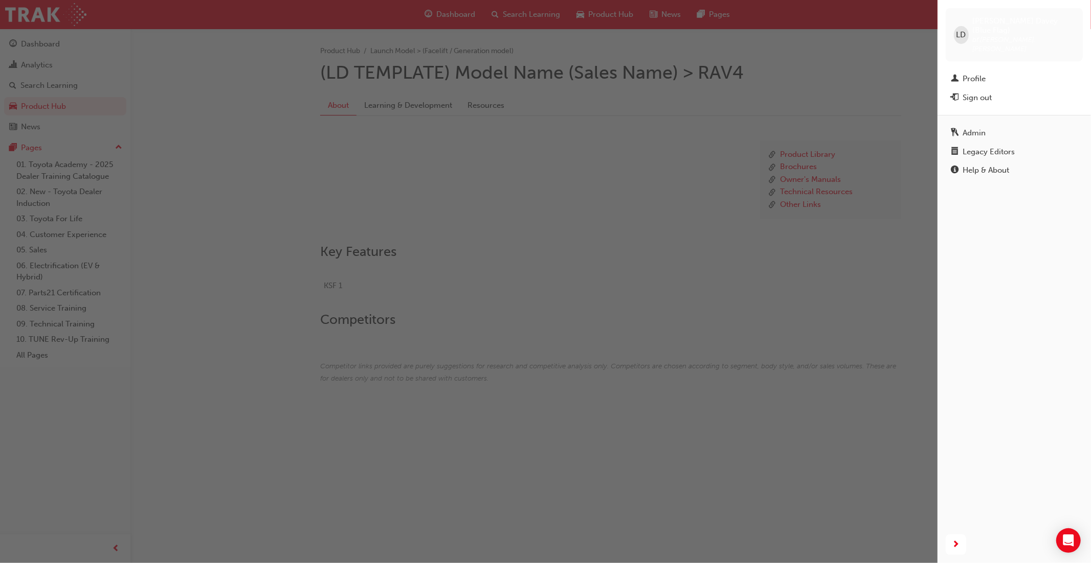
click at [975, 146] on div "Legacy Editors" at bounding box center [988, 152] width 52 height 12
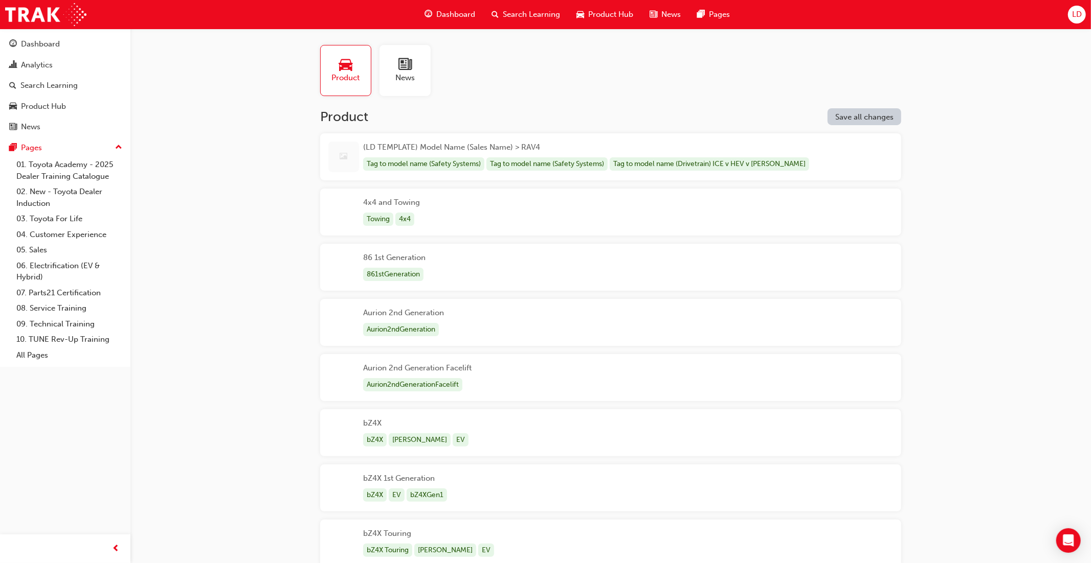
click at [520, 155] on div "(LD TEMPLATE) Model Name (Sales Name) > RAV4 Tag to model name (Safety Systems)…" at bounding box center [587, 157] width 448 height 31
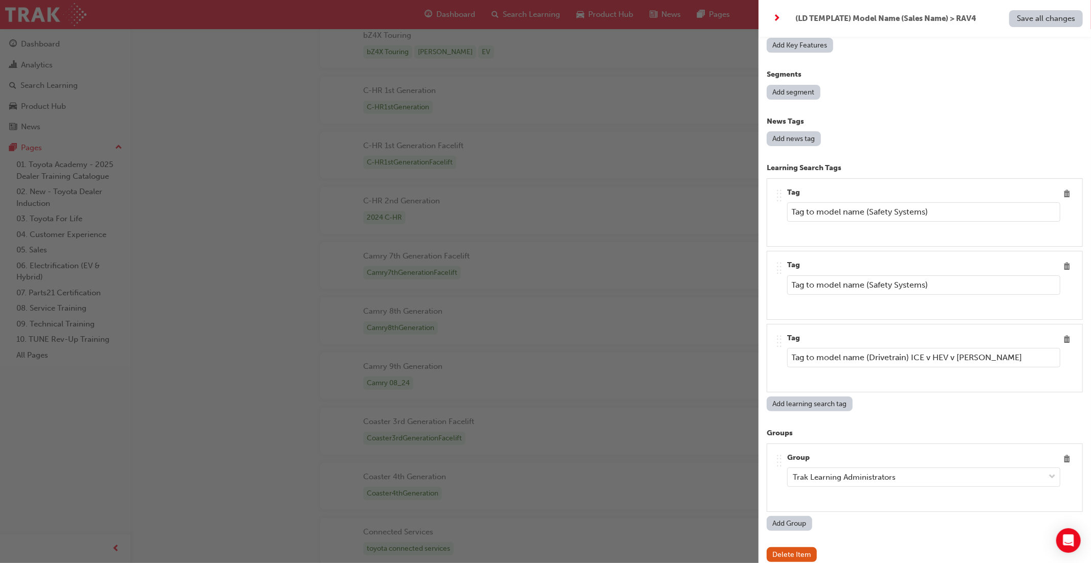
scroll to position [500, 0]
click at [810, 166] on div "Learning Search Tags .. .. .. .. Tag Tag to model name (Safety Systems) .. .. .…" at bounding box center [924, 287] width 316 height 249
click at [810, 163] on p "Learning Search Tags" at bounding box center [924, 169] width 316 height 12
click at [933, 205] on input "Tag to model name (Safety Systems)" at bounding box center [923, 211] width 273 height 19
drag, startPoint x: 935, startPoint y: 202, endPoint x: 774, endPoint y: 197, distance: 161.1
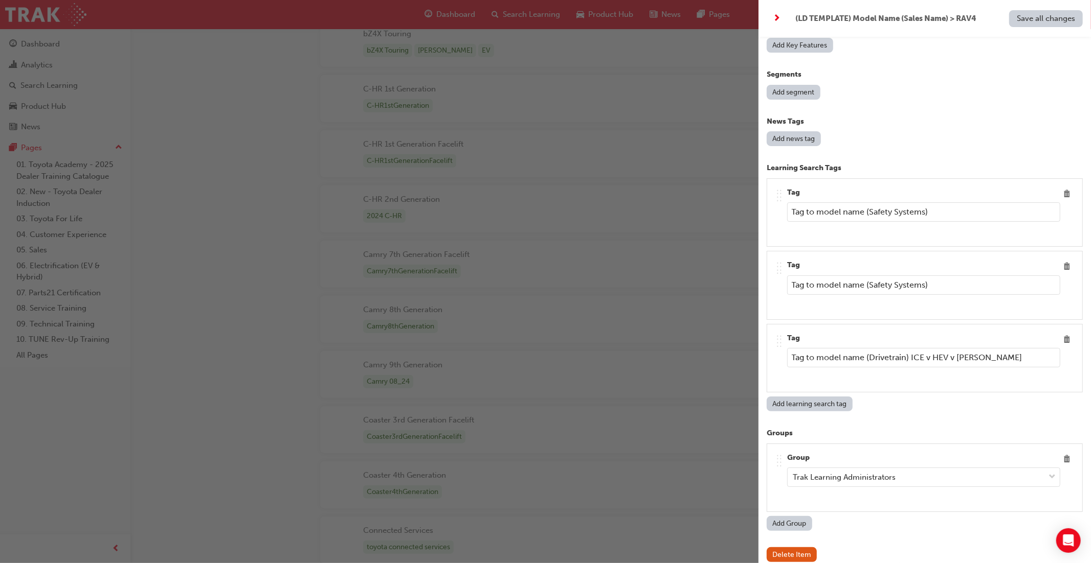
click at [773, 197] on div ".. .. .. .. Tag Tag to model name (Safety Systems)" at bounding box center [924, 212] width 316 height 69
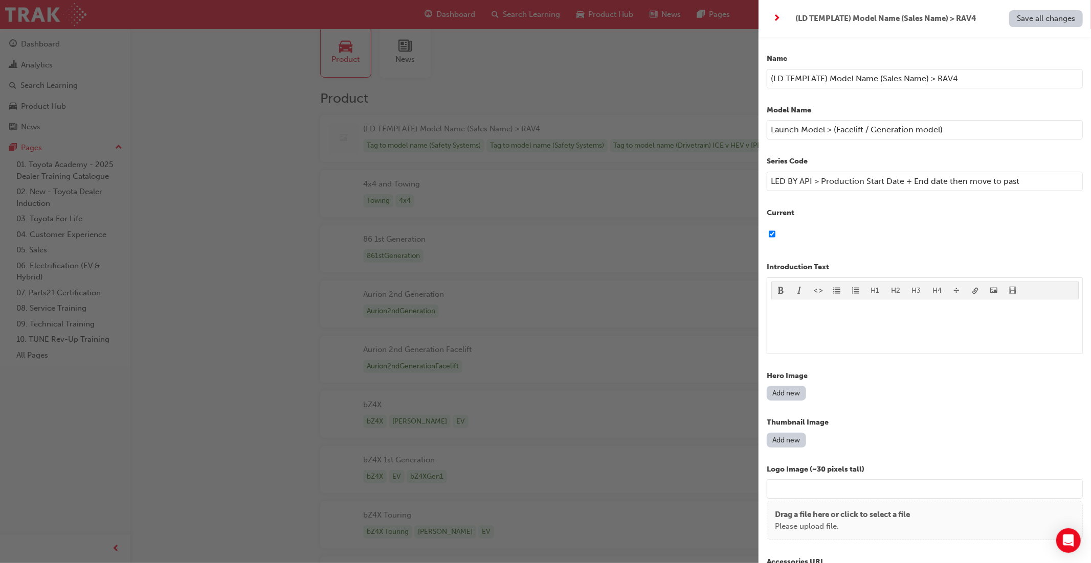
scroll to position [0, 0]
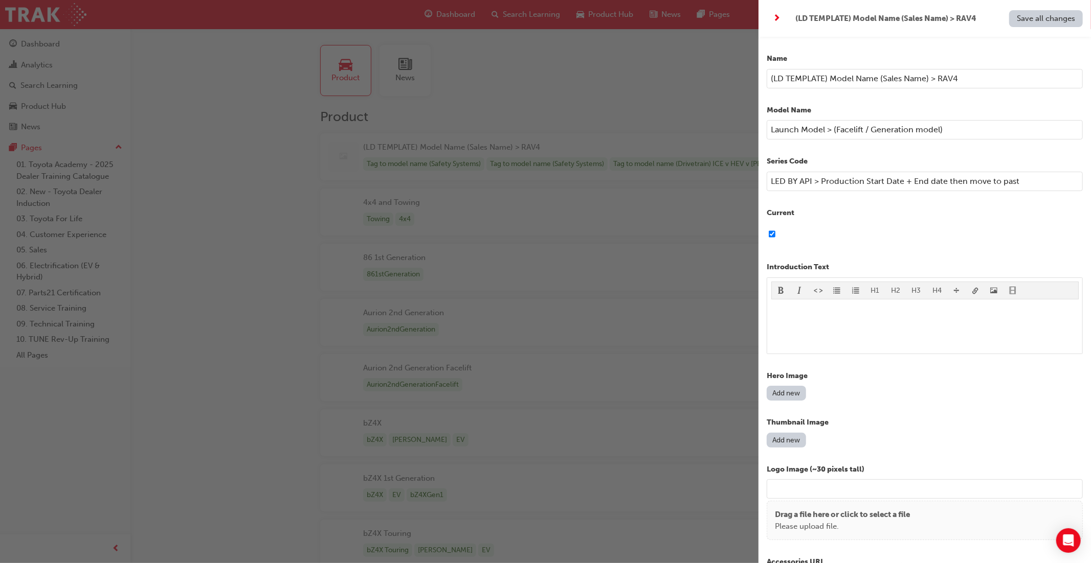
click at [823, 178] on input "LED BY API > Production Start Date + End date then move to past" at bounding box center [924, 181] width 316 height 19
drag, startPoint x: 1018, startPoint y: 181, endPoint x: 773, endPoint y: 183, distance: 245.9
click at [762, 176] on div "Name (LD TEMPLATE) Model Name (Sales Name) > RAV4 Model Name Launch Model > (Fa…" at bounding box center [924, 318] width 332 height 563
click at [865, 222] on div "Current" at bounding box center [924, 227] width 316 height 38
click at [1024, 180] on input "LED BY API > Production Start Date + End date then move to past" at bounding box center [924, 181] width 316 height 19
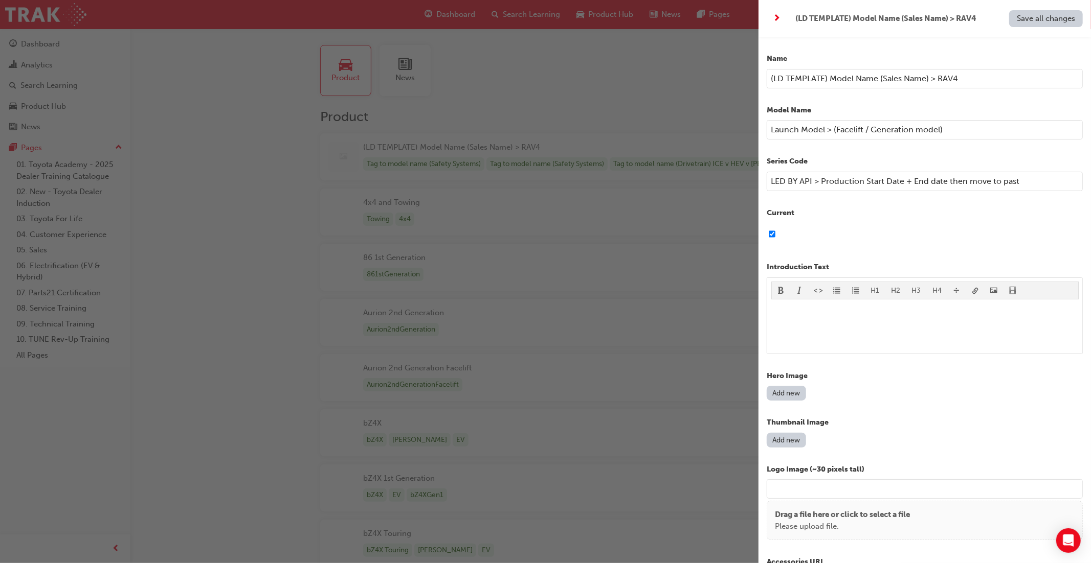
click at [821, 179] on input "LED BY API > Production Start Date + End date then move to past" at bounding box center [924, 181] width 316 height 19
click at [927, 223] on div at bounding box center [924, 234] width 316 height 22
click at [1035, 22] on span "Save all changes" at bounding box center [1045, 18] width 58 height 9
click at [961, 183] on input "LED BY API > KATASHIKI > Production Start Date + End date then move to past" at bounding box center [924, 181] width 316 height 19
click at [1069, 183] on input "LED BY API > KATASHIKI > Production Start Date + (End date then move to past" at bounding box center [924, 181] width 316 height 19
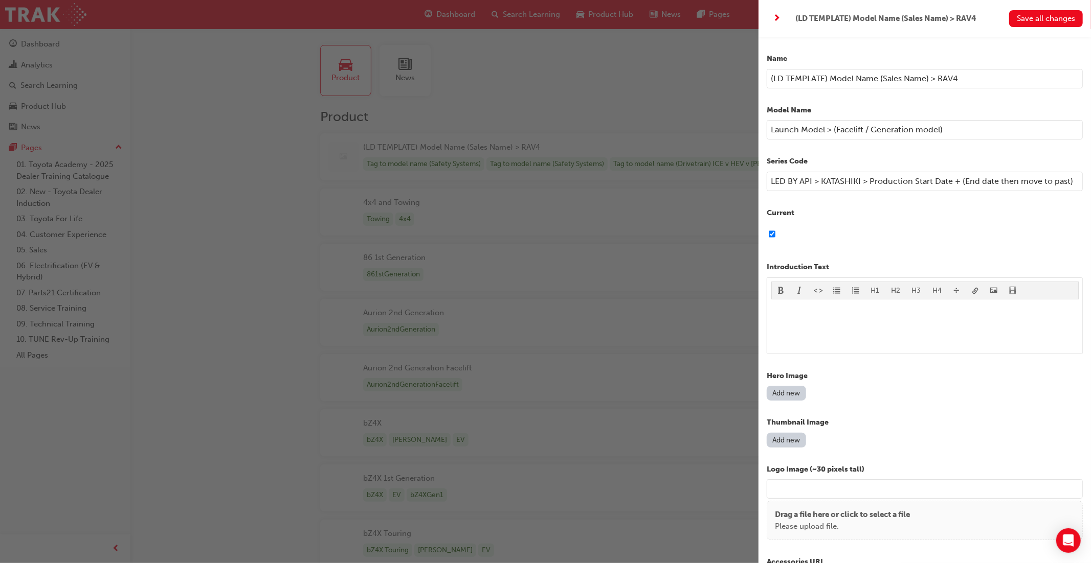
type input "LED BY API > KATASHIKI > Production Start Date + (End date then move to past)"
click at [1035, 241] on div at bounding box center [924, 234] width 316 height 22
click at [1039, 22] on span "Save all changes" at bounding box center [1045, 18] width 58 height 9
click at [609, 91] on div "button" at bounding box center [379, 281] width 758 height 563
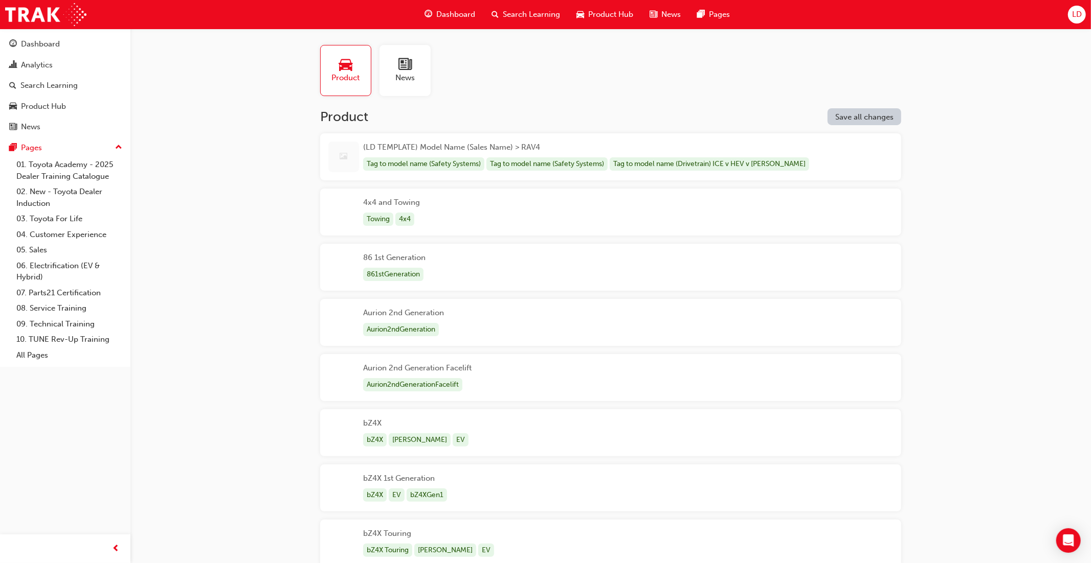
click at [603, 14] on span "Product Hub" at bounding box center [610, 15] width 45 height 12
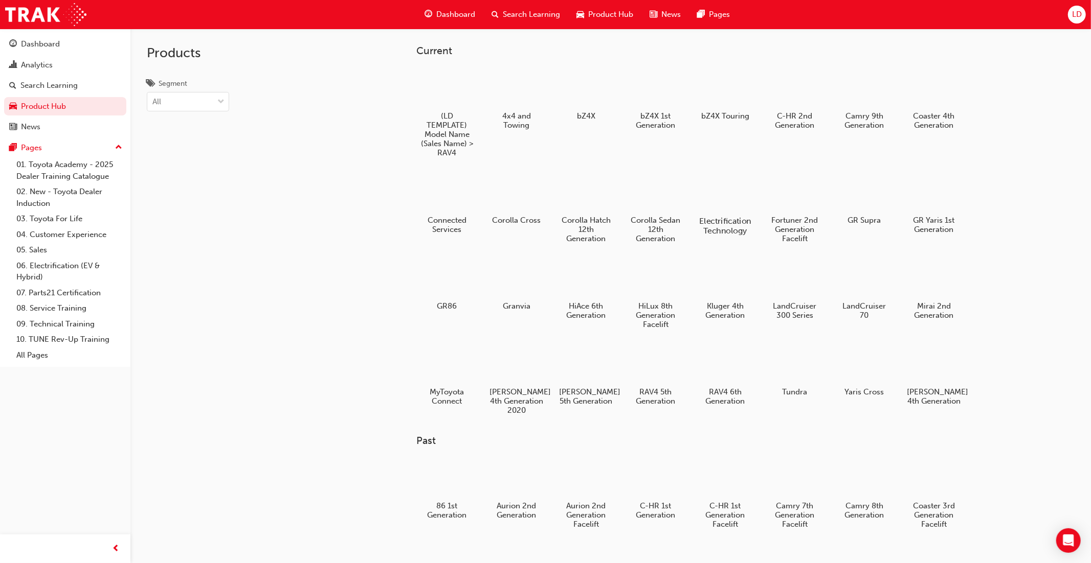
click at [731, 195] on div at bounding box center [724, 191] width 57 height 41
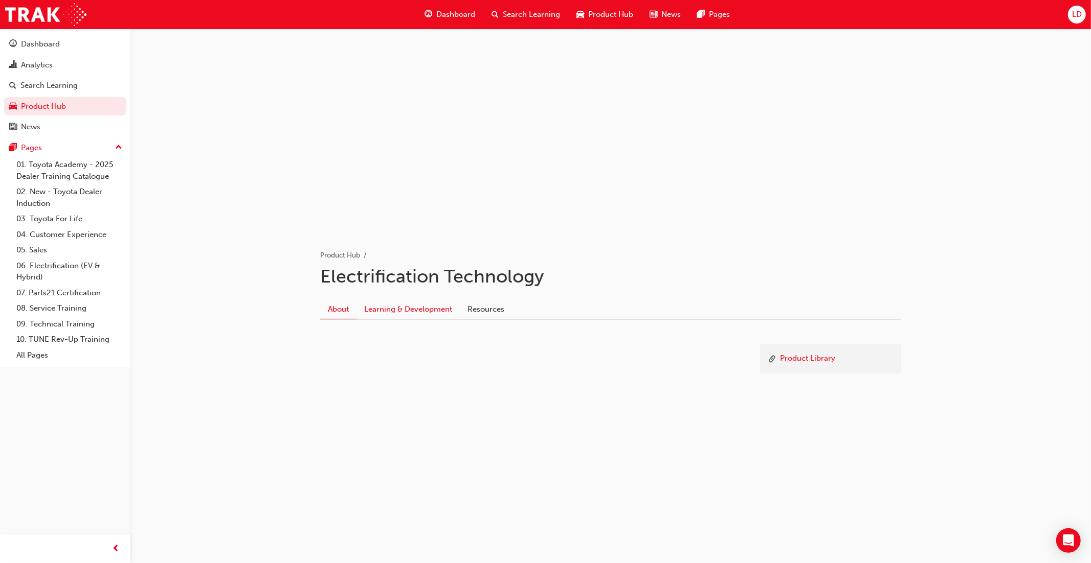
click at [406, 310] on link "Learning & Development" at bounding box center [407, 309] width 103 height 19
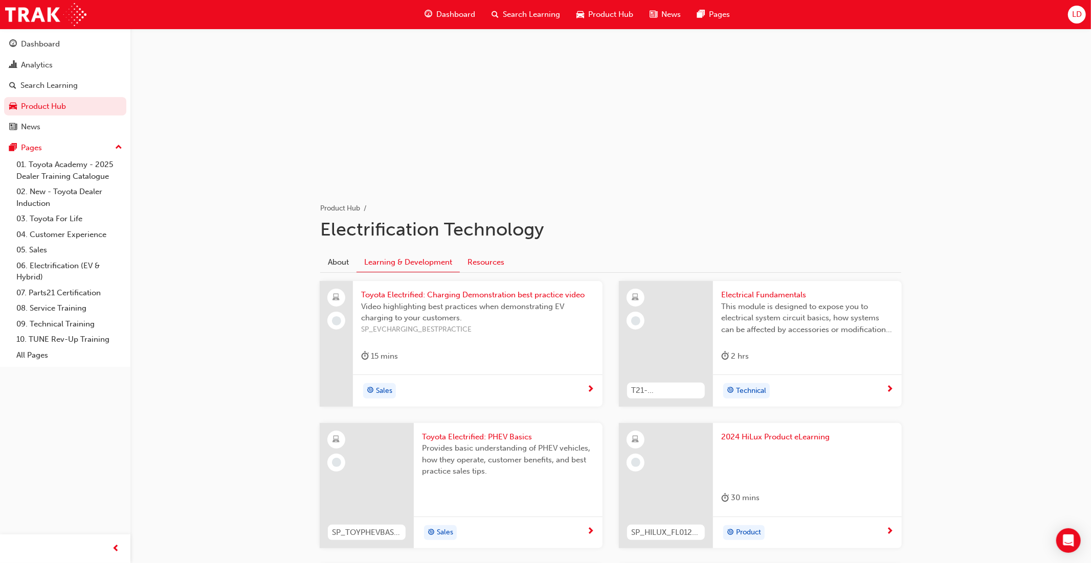
scroll to position [49, 0]
click at [487, 262] on link "Resources" at bounding box center [486, 260] width 52 height 19
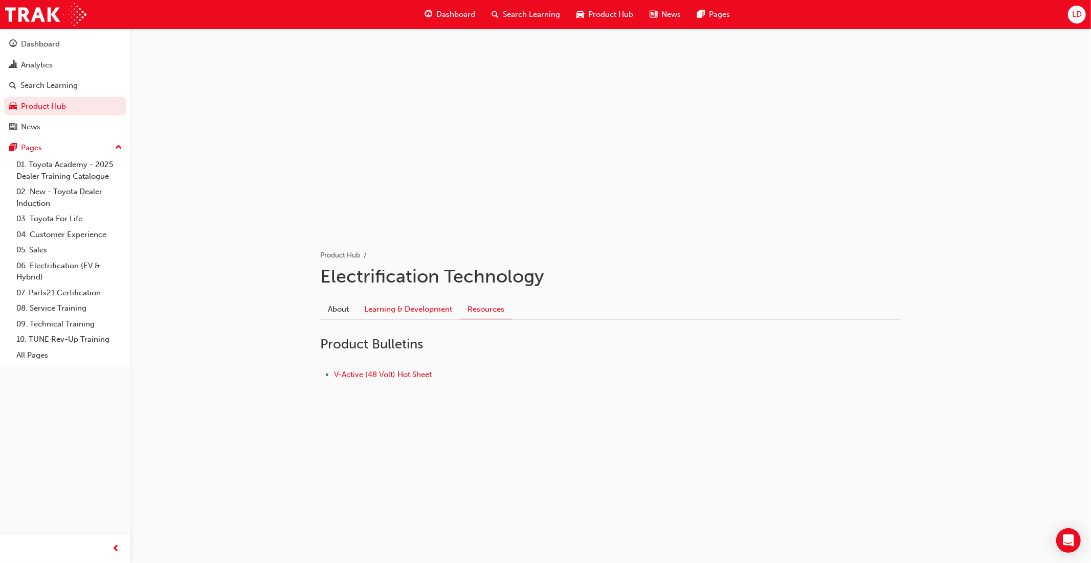
click at [415, 307] on link "Learning & Development" at bounding box center [407, 309] width 103 height 19
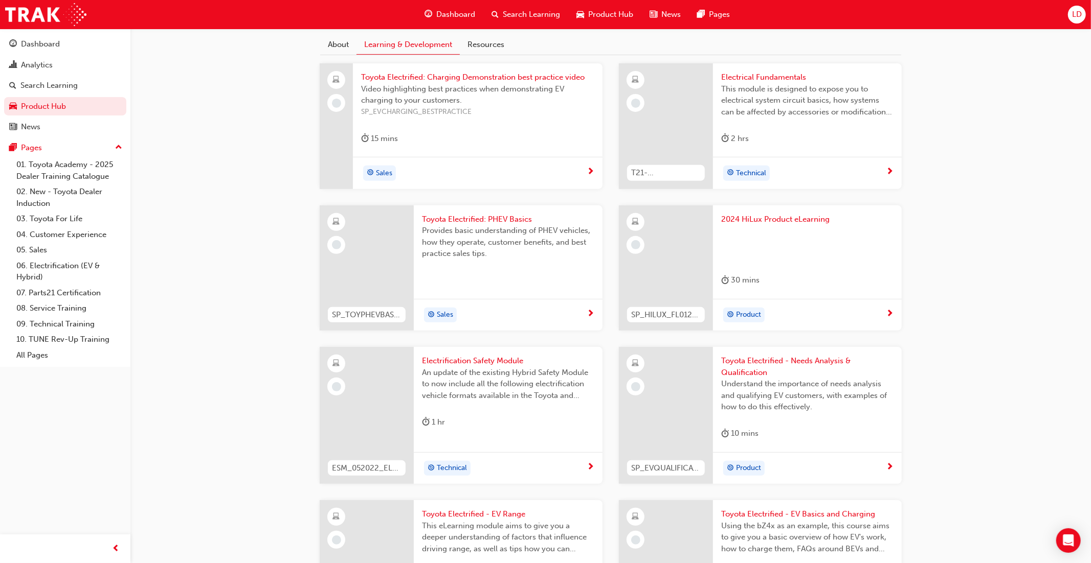
scroll to position [308, 0]
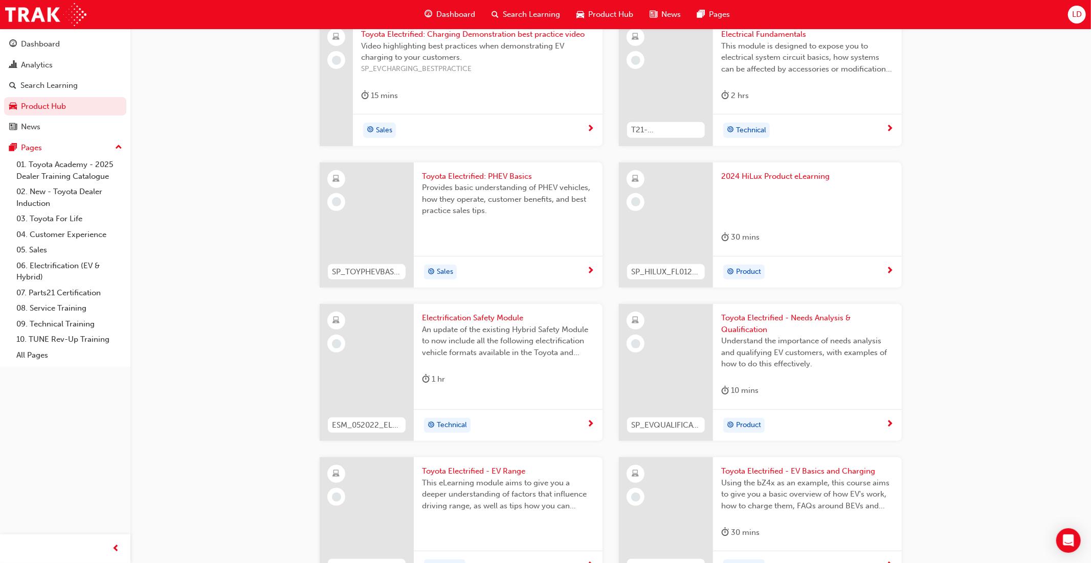
click at [733, 219] on div at bounding box center [807, 202] width 172 height 41
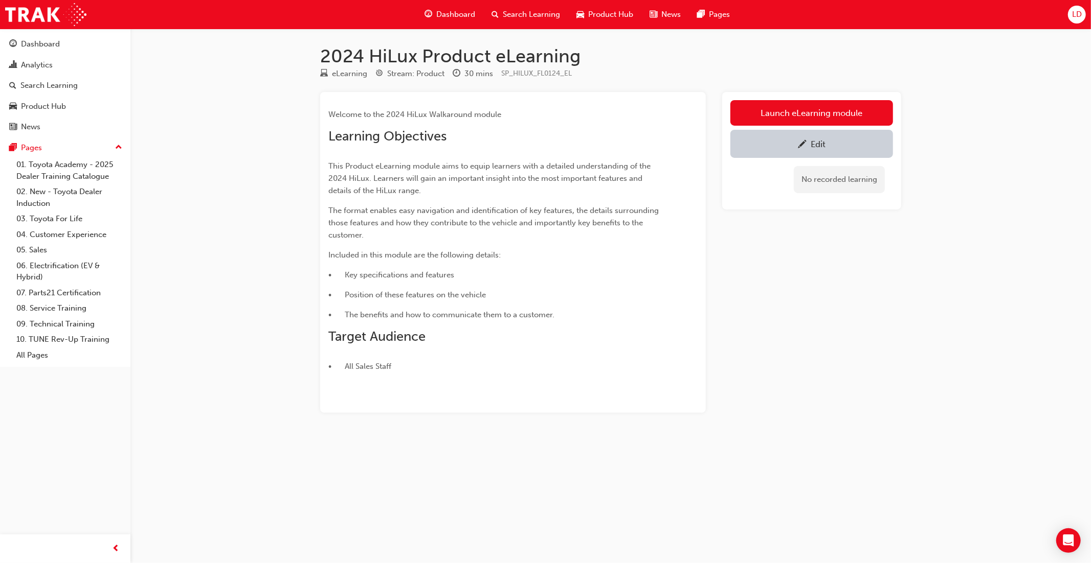
click at [780, 147] on div "Edit" at bounding box center [811, 144] width 147 height 13
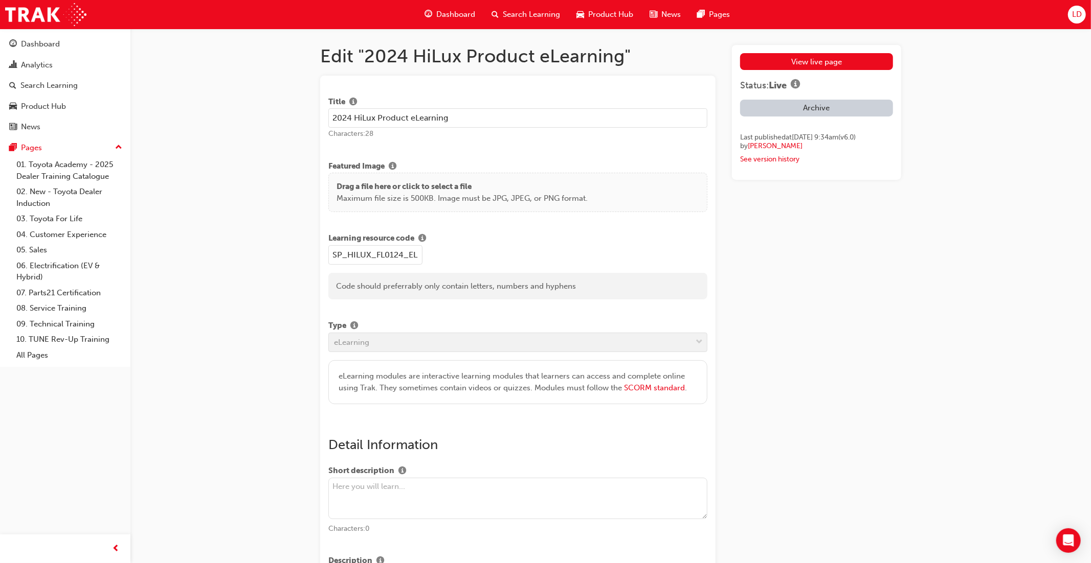
click at [603, 16] on span "Product Hub" at bounding box center [610, 15] width 45 height 12
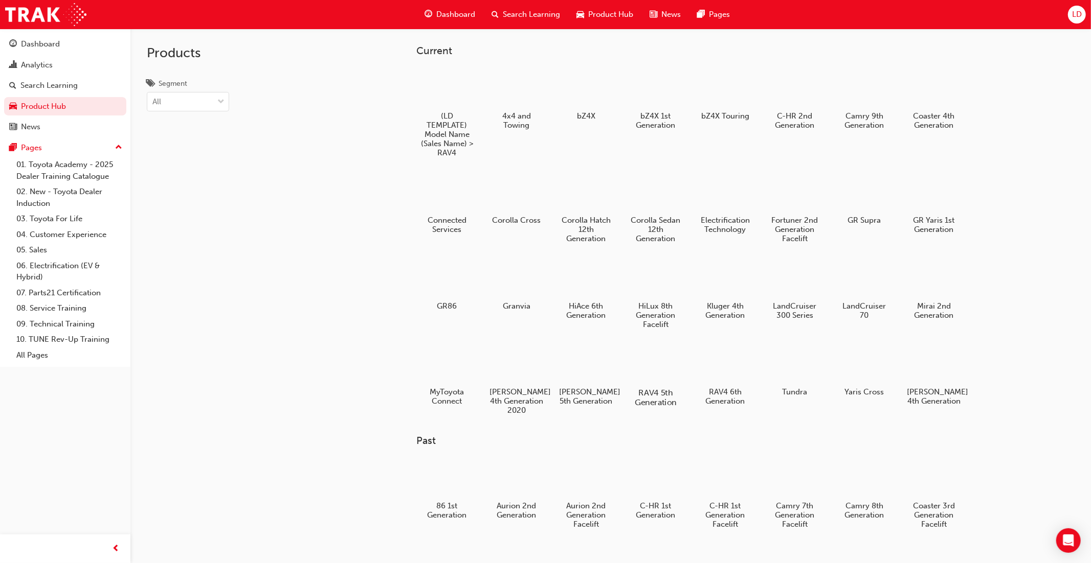
click at [661, 366] on div at bounding box center [655, 363] width 57 height 41
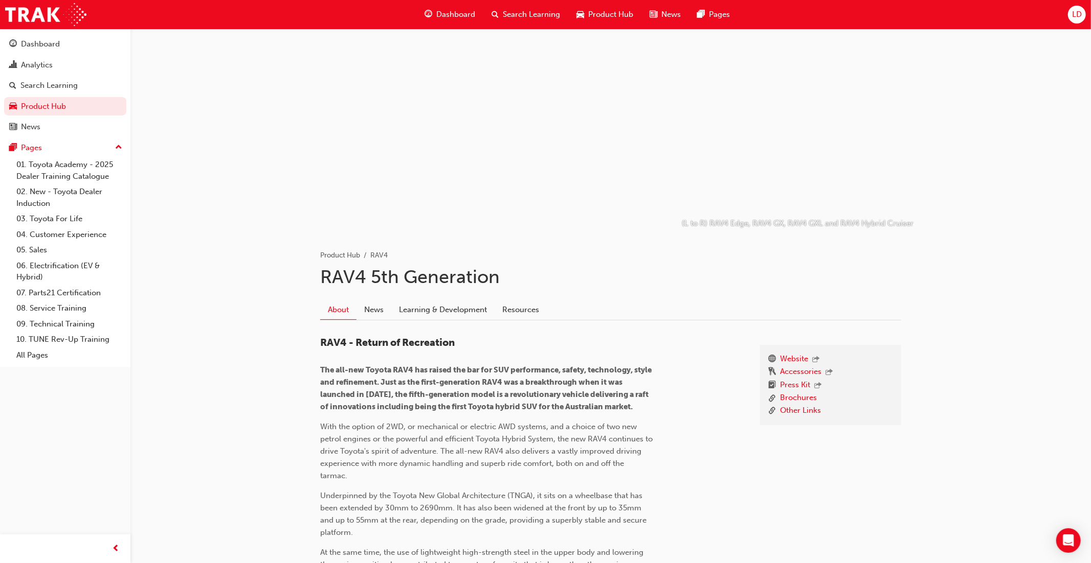
click at [611, 15] on span "Product Hub" at bounding box center [610, 15] width 45 height 12
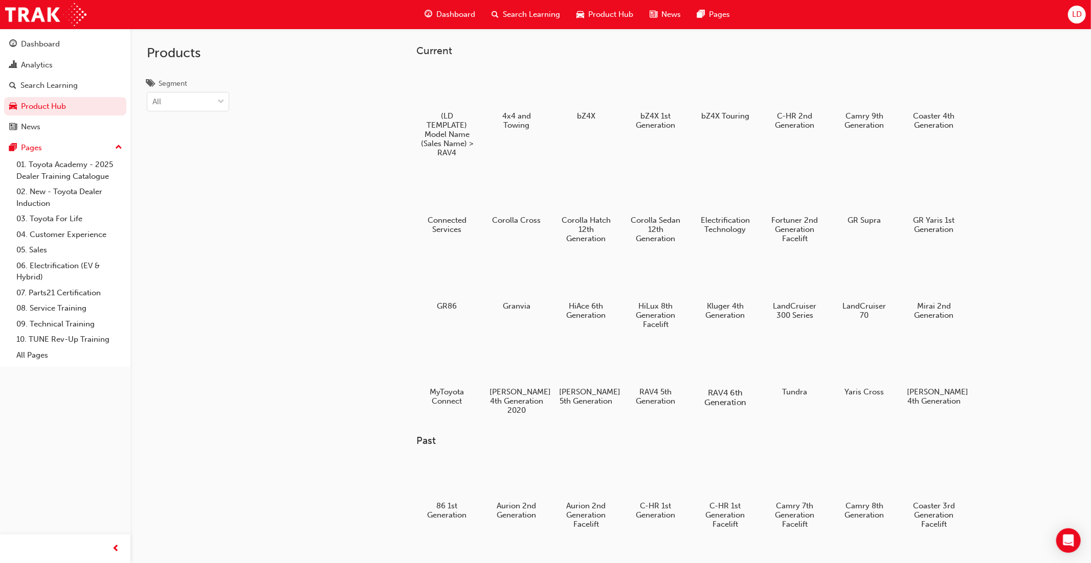
click at [722, 365] on div at bounding box center [724, 363] width 57 height 41
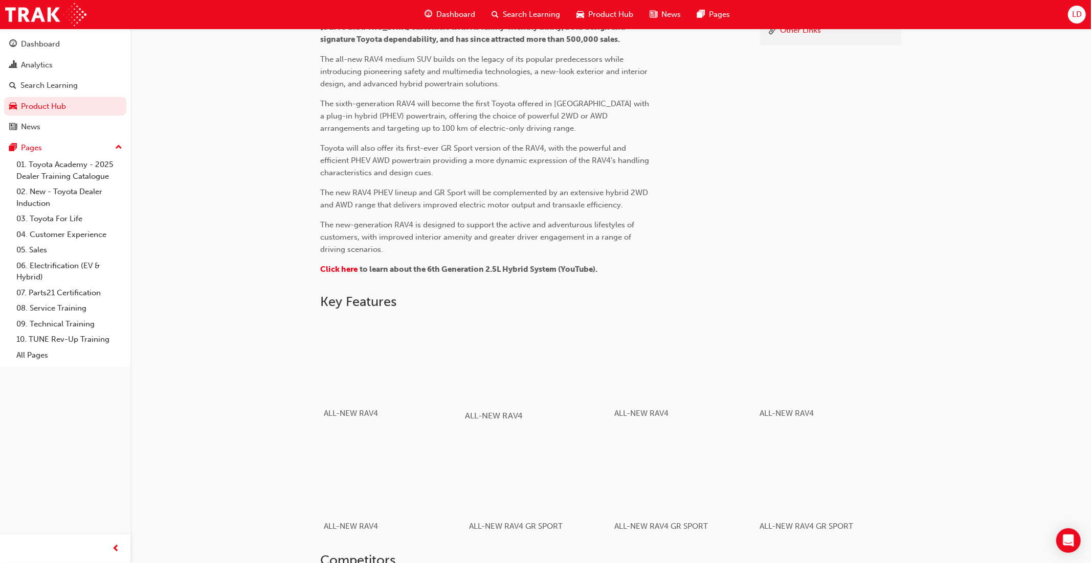
scroll to position [356, 0]
click at [375, 365] on div "button" at bounding box center [393, 358] width 146 height 82
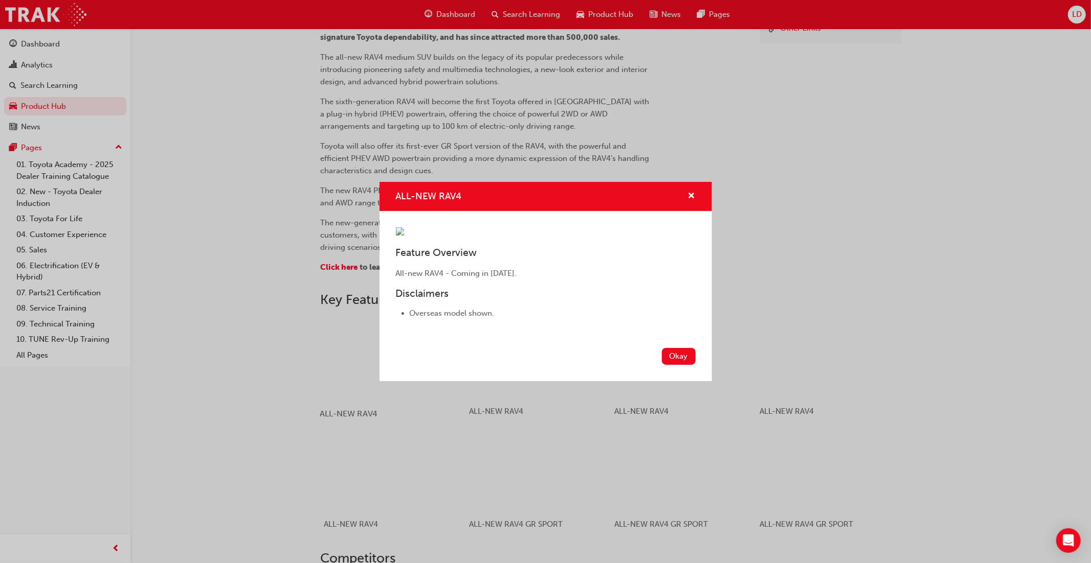
scroll to position [356, 0]
click at [298, 359] on div "ALL-NEW RAV4 Feature Overview All-new RAV4 - Coming in [DATE]. Disclaimers Over…" at bounding box center [545, 281] width 1091 height 563
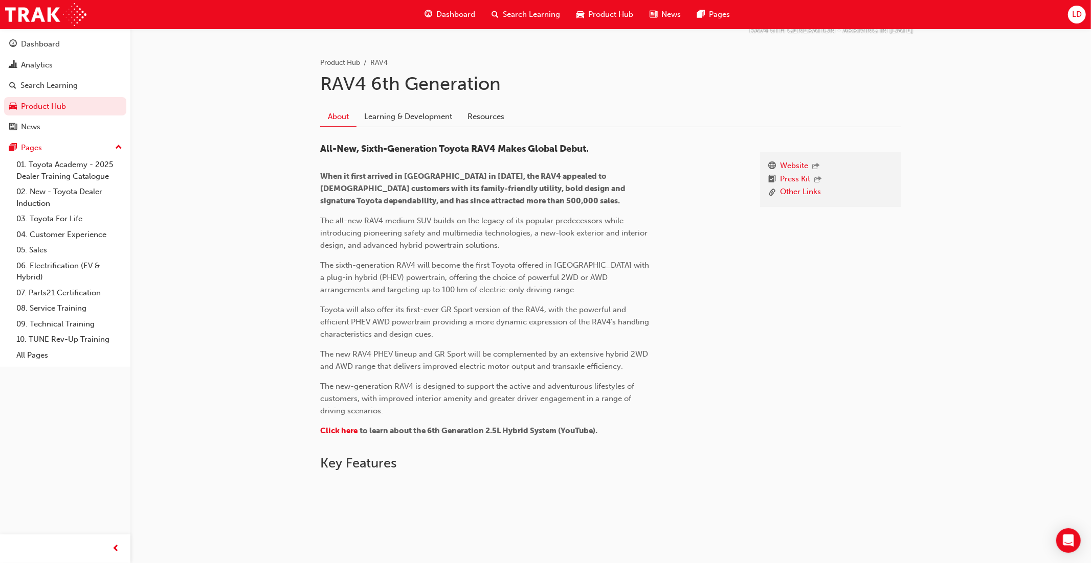
scroll to position [191, 0]
click at [733, 265] on div "All-New, Sixth-Generation Toyota RAV4 Makes Global Debut. When it first arrived…" at bounding box center [531, 298] width 423 height 304
click at [42, 88] on div "Search Learning" at bounding box center [48, 86] width 57 height 12
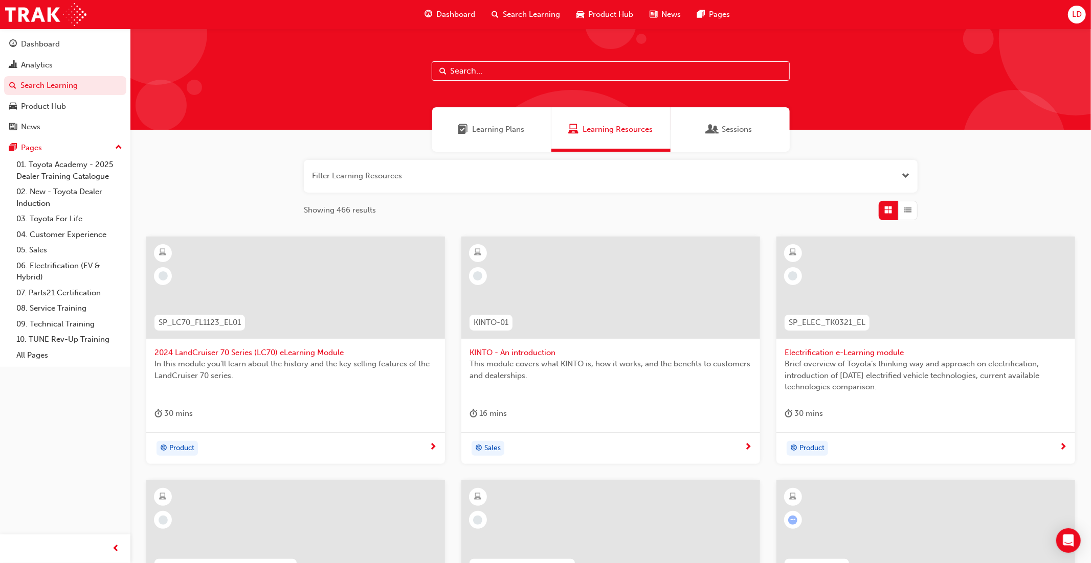
click at [503, 127] on span "Learning Plans" at bounding box center [498, 130] width 52 height 12
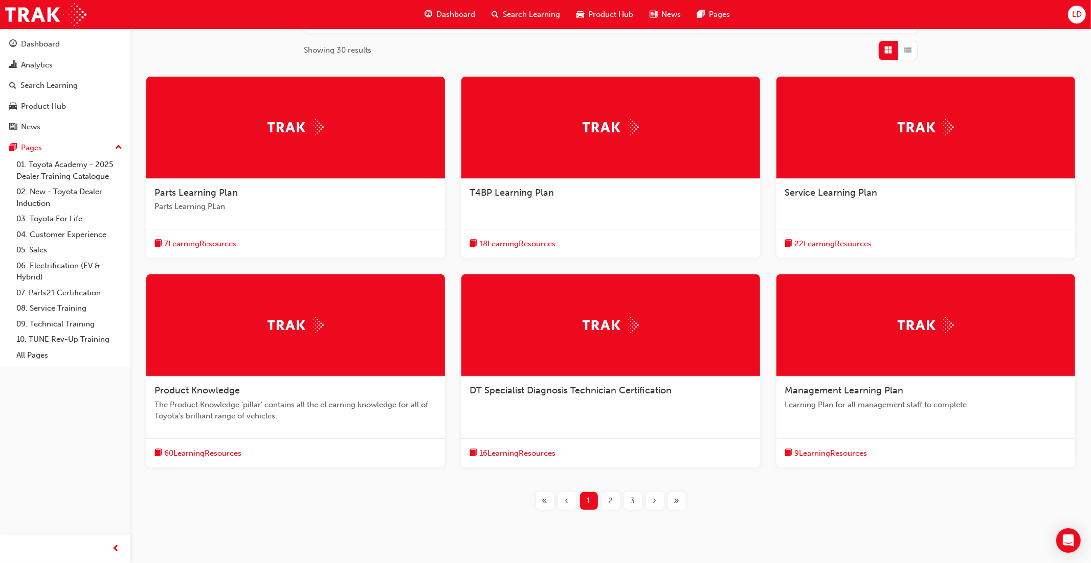
scroll to position [162, 0]
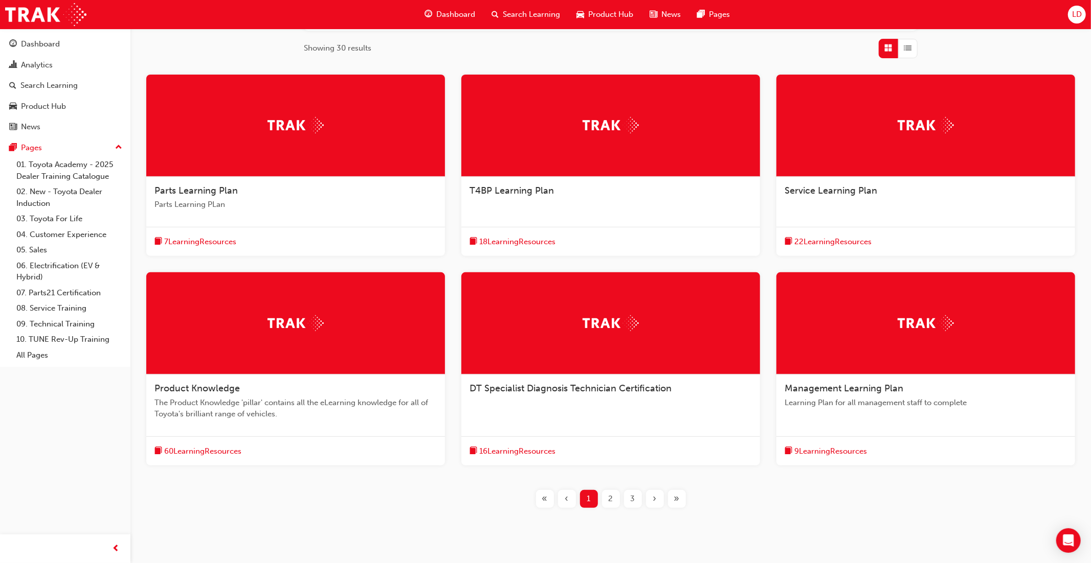
click at [325, 342] on div at bounding box center [295, 323] width 299 height 102
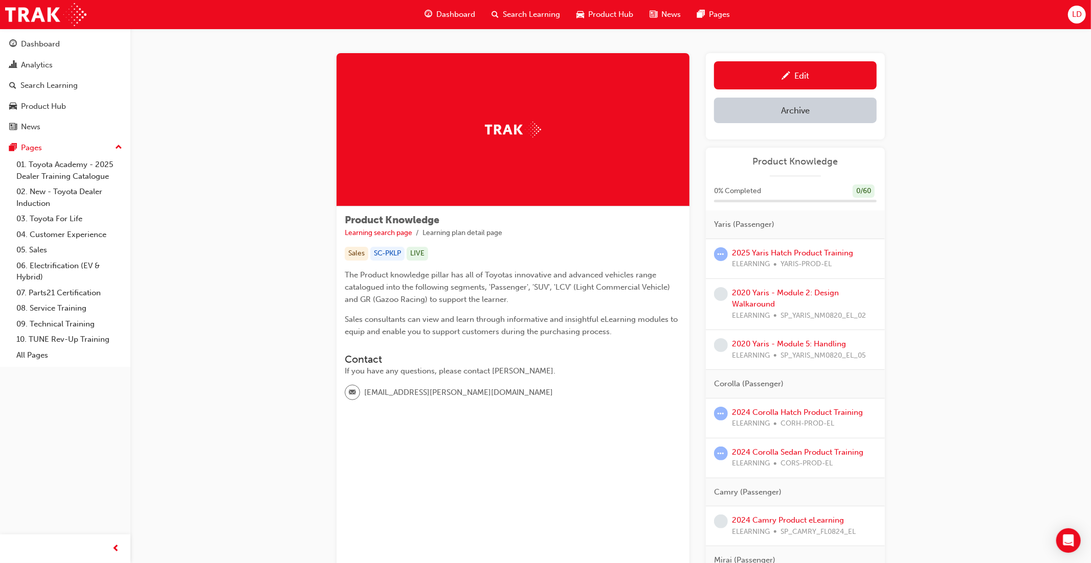
click at [603, 22] on div "Product Hub" at bounding box center [604, 14] width 73 height 21
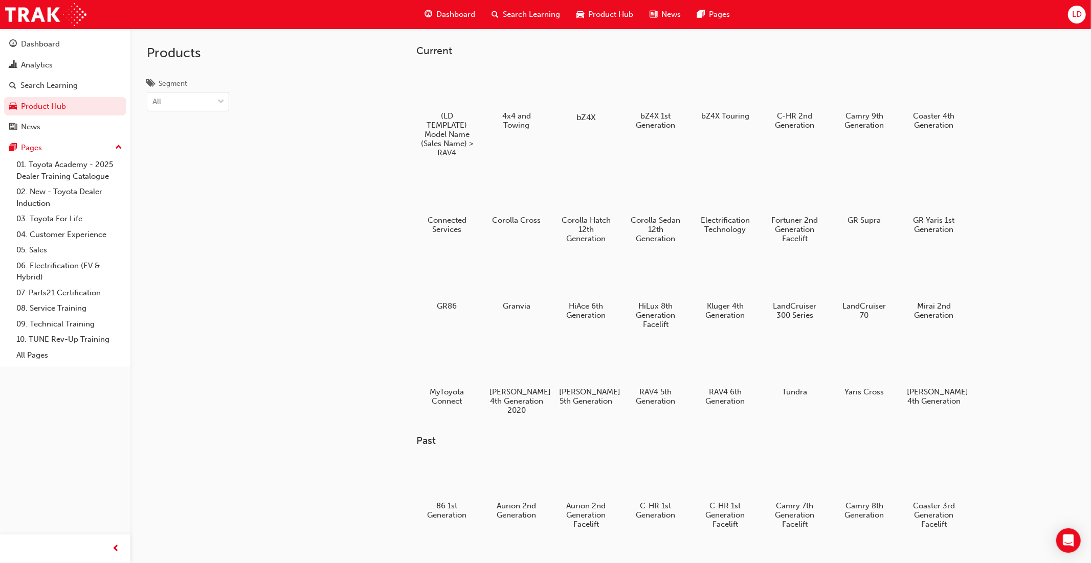
click at [596, 85] on div at bounding box center [585, 87] width 57 height 41
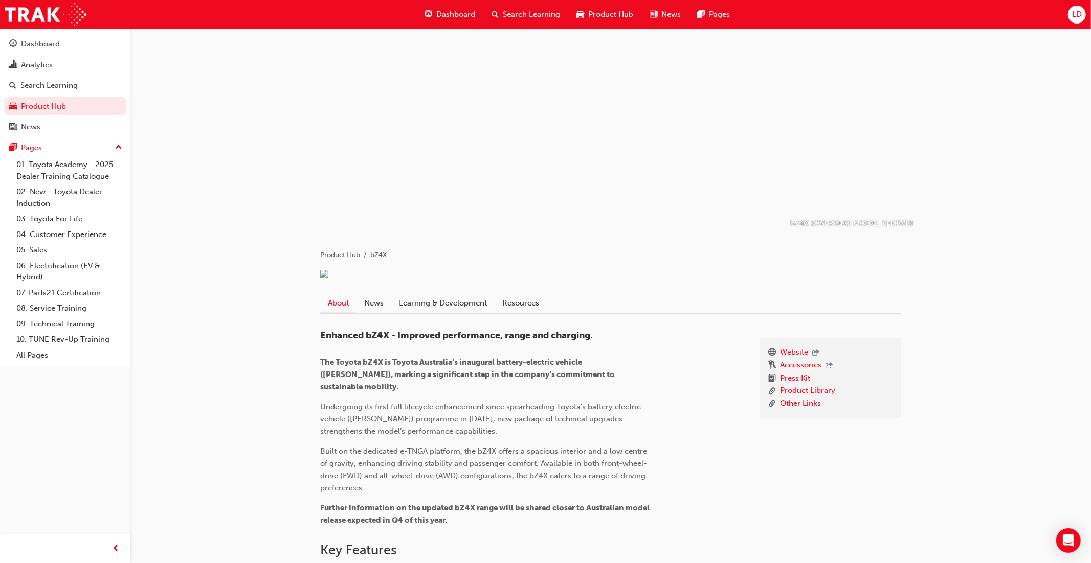
drag, startPoint x: 1067, startPoint y: 15, endPoint x: 1051, endPoint y: 20, distance: 17.0
click at [1066, 16] on div "Dashboard Search Learning Product Hub News Pages LD" at bounding box center [545, 14] width 1091 height 29
click at [1083, 16] on div "LD" at bounding box center [1076, 15] width 18 height 18
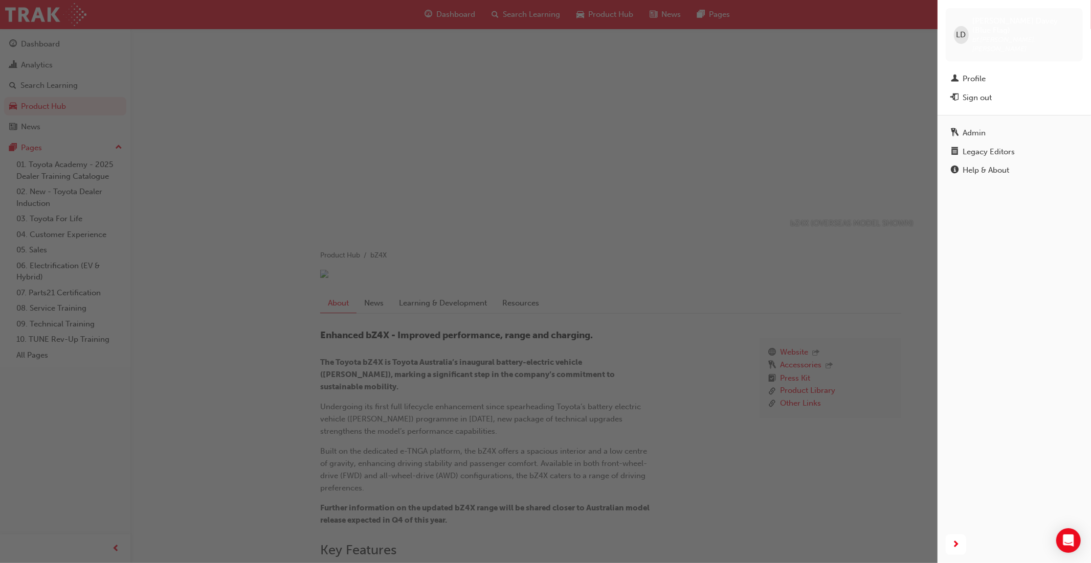
drag, startPoint x: 994, startPoint y: 134, endPoint x: 983, endPoint y: 138, distance: 12.3
click at [994, 146] on div "Legacy Editors" at bounding box center [988, 152] width 52 height 12
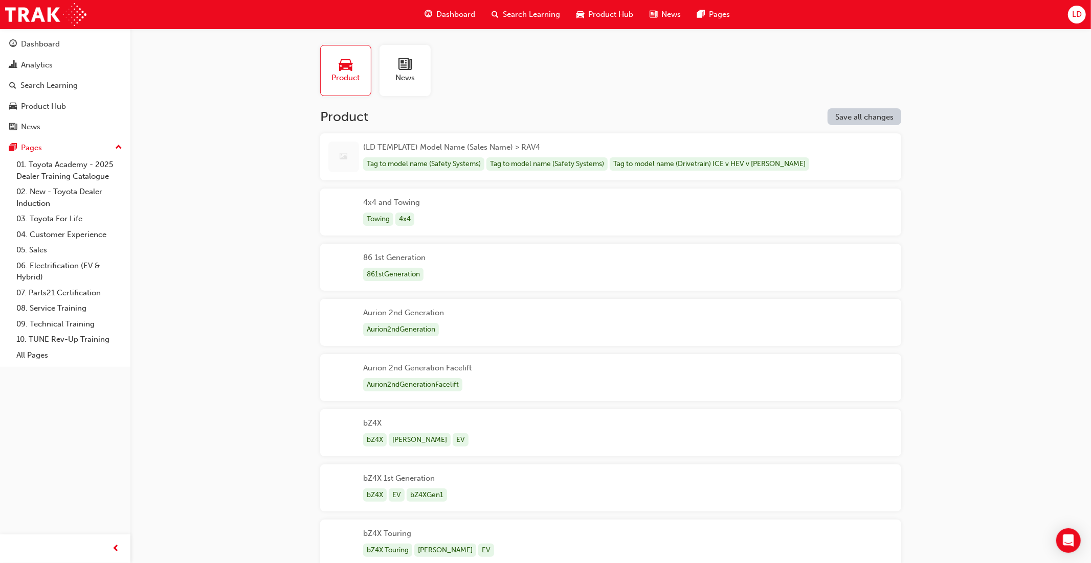
click at [516, 162] on div "Tag to model name (Safety Systems)" at bounding box center [546, 164] width 121 height 14
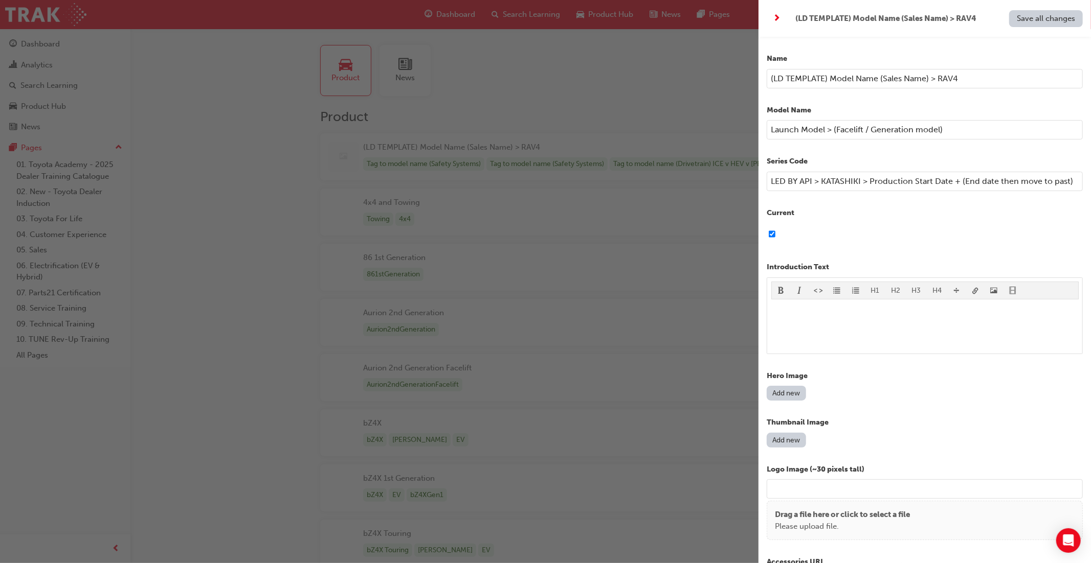
click at [585, 6] on div "button" at bounding box center [379, 281] width 758 height 563
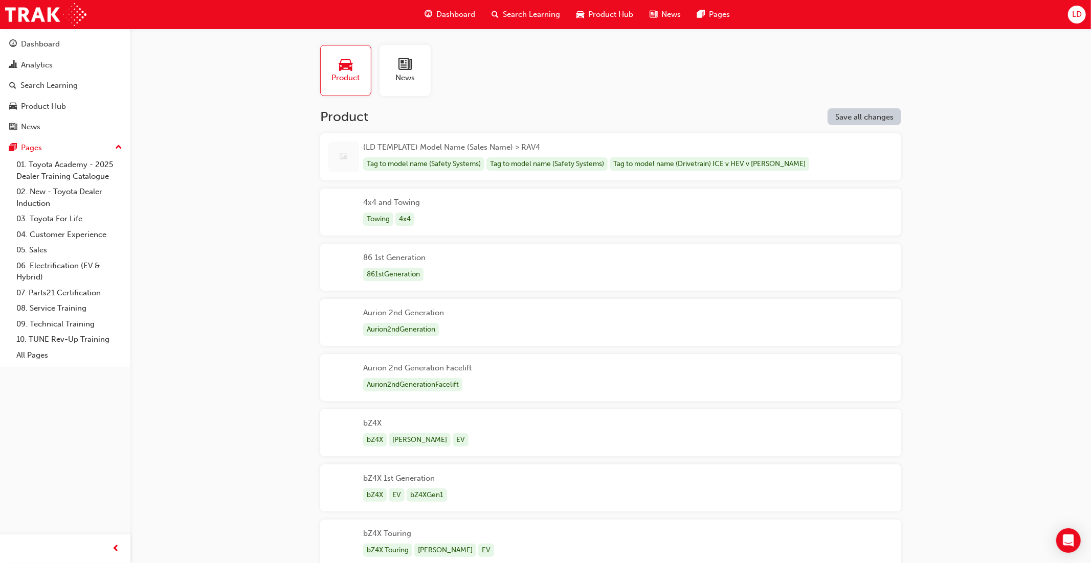
click at [596, 12] on span "Product Hub" at bounding box center [610, 15] width 45 height 12
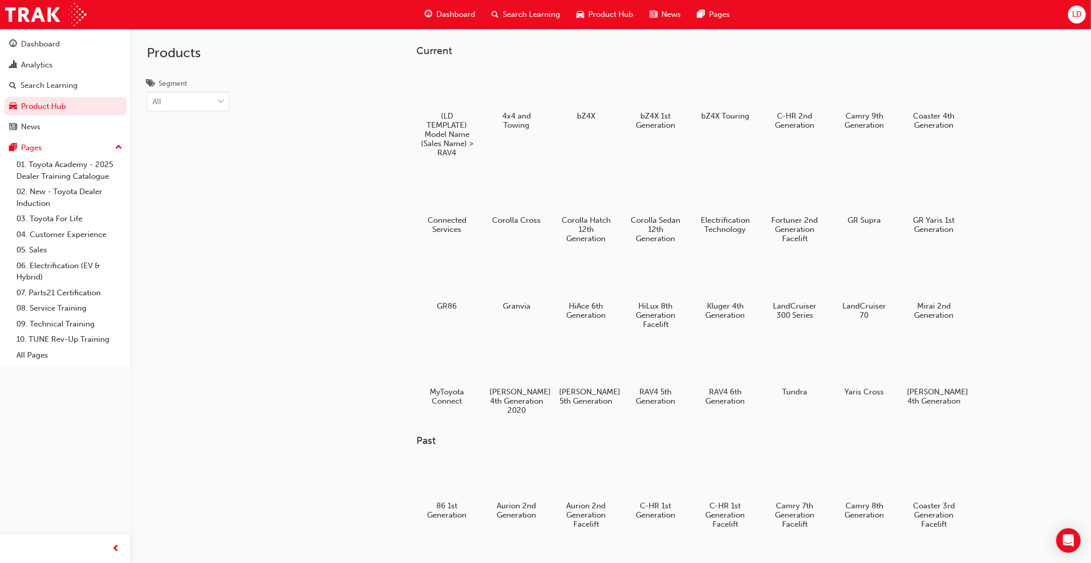
click at [1073, 12] on span "LD" at bounding box center [1077, 15] width 10 height 12
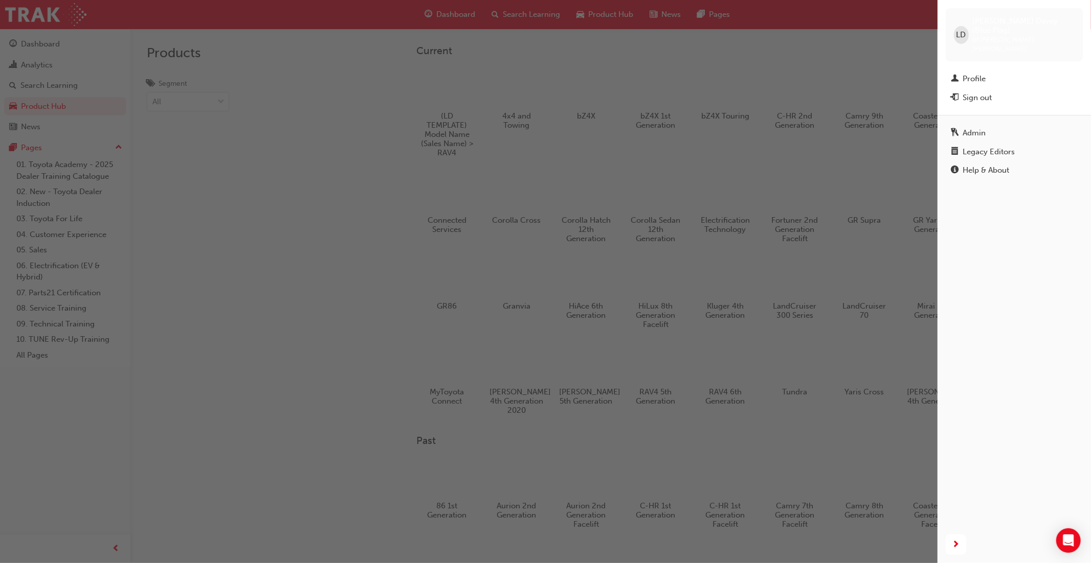
click at [986, 146] on div "Legacy Editors" at bounding box center [988, 152] width 52 height 12
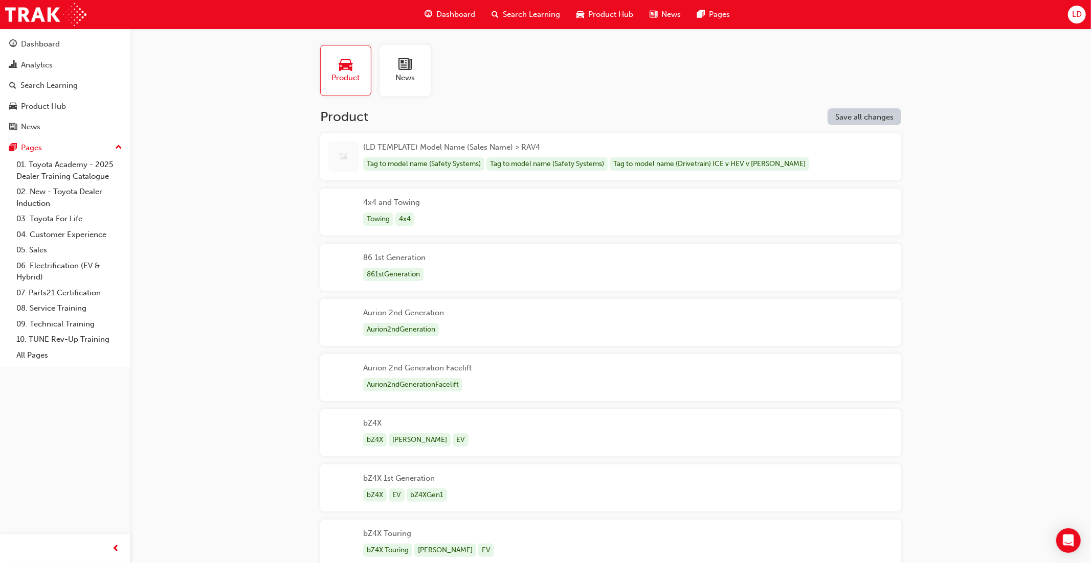
click at [806, 159] on div "(LD TEMPLATE) Model Name (Sales Name) > RAV4 Tag to model name (Safety Systems)…" at bounding box center [610, 156] width 581 height 47
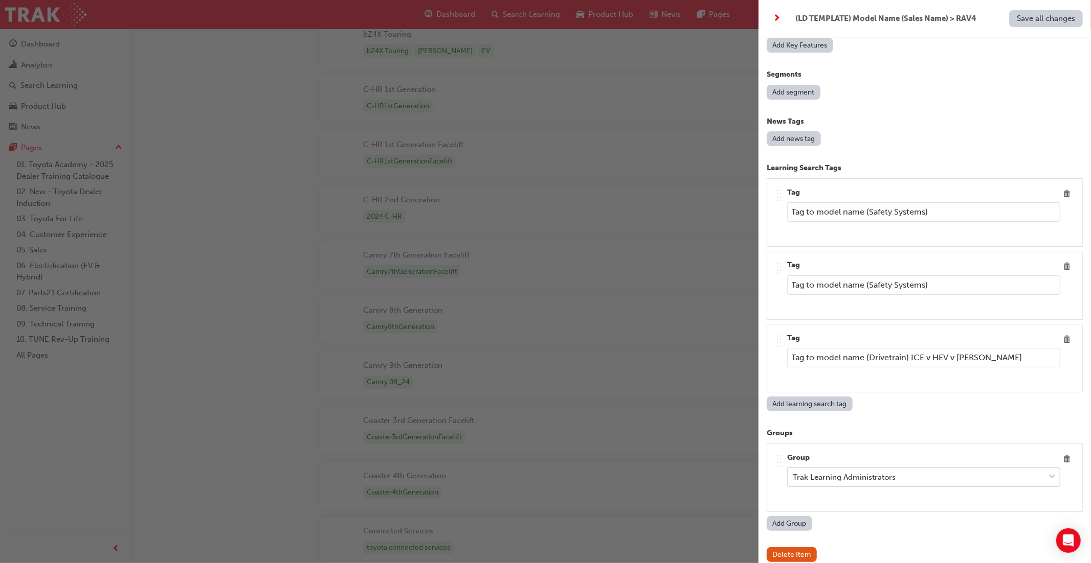
scroll to position [575, 0]
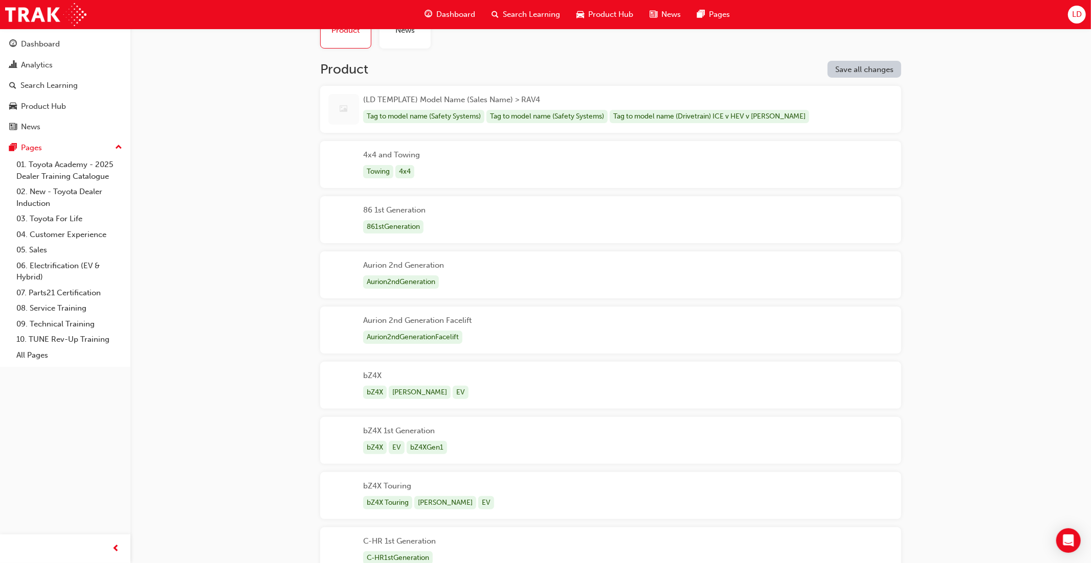
scroll to position [0, 0]
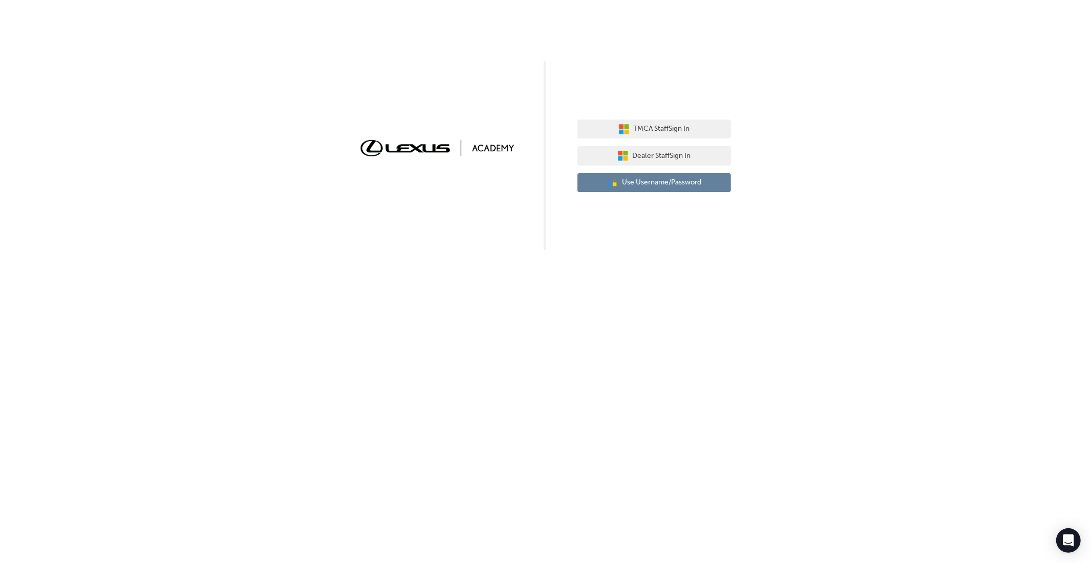
click at [657, 179] on span "Use Username/Password" at bounding box center [661, 183] width 79 height 12
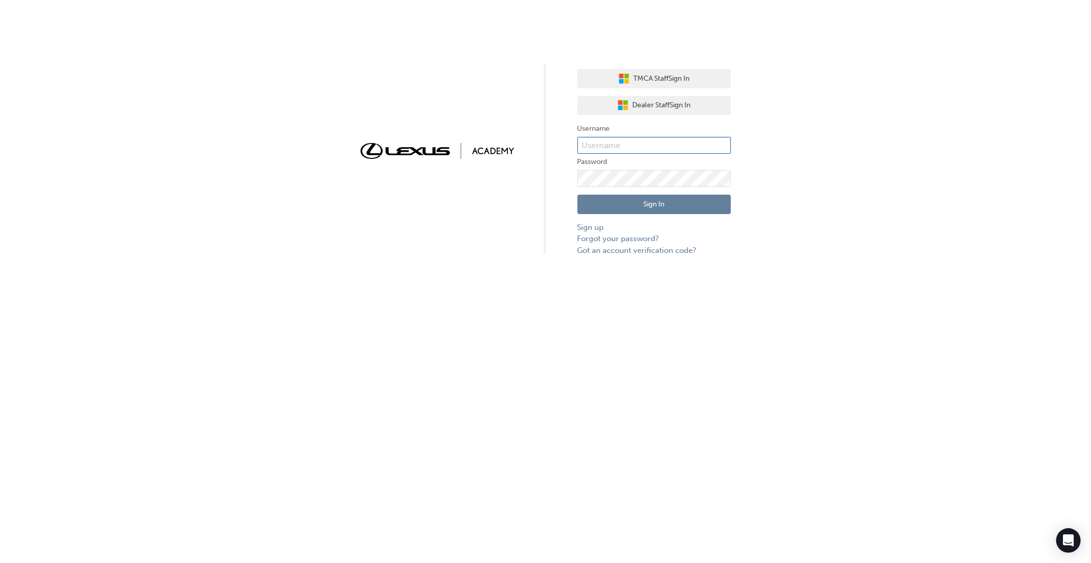
click at [639, 145] on input "text" at bounding box center [653, 145] width 153 height 17
type input "bf.[PERSON_NAME].[PERSON_NAME]"
click at [616, 203] on button "Sign In" at bounding box center [653, 204] width 153 height 19
